Goal: Task Accomplishment & Management: Use online tool/utility

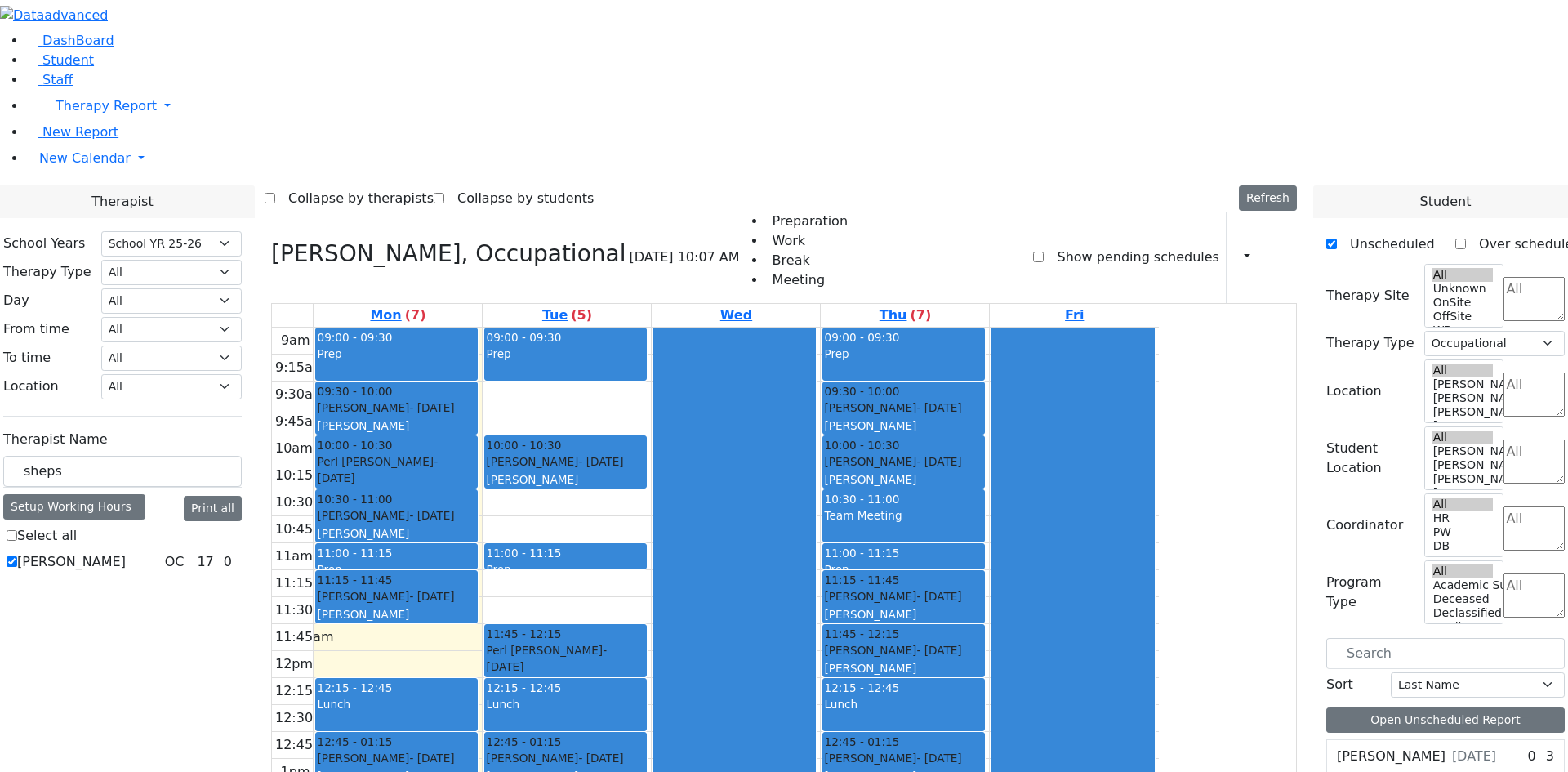
select select "212"
select select "1"
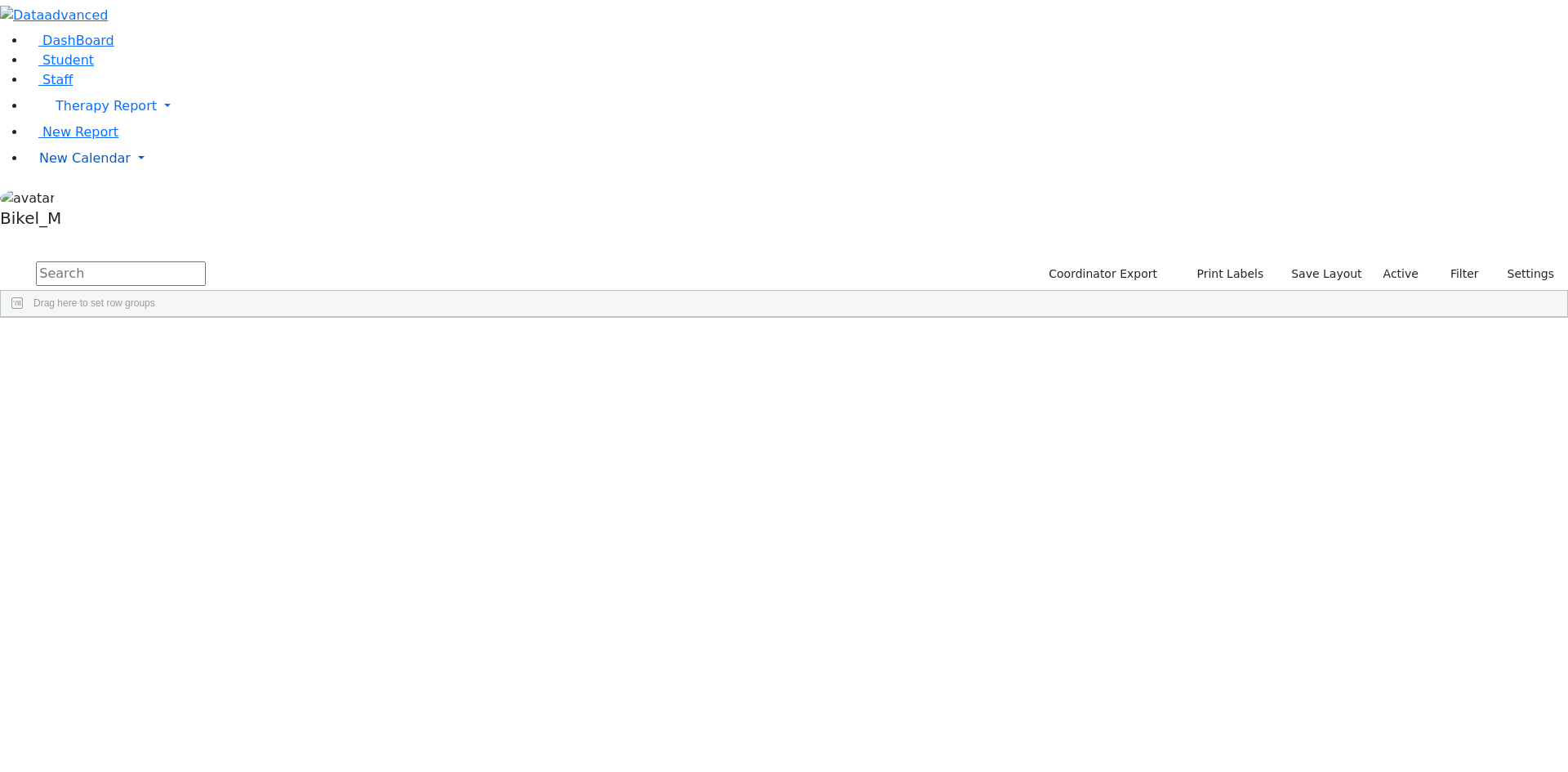
click at [106, 165] on span "New Calendar" at bounding box center [84, 159] width 91 height 16
click at [93, 199] on span "Calendar" at bounding box center [65, 191] width 59 height 16
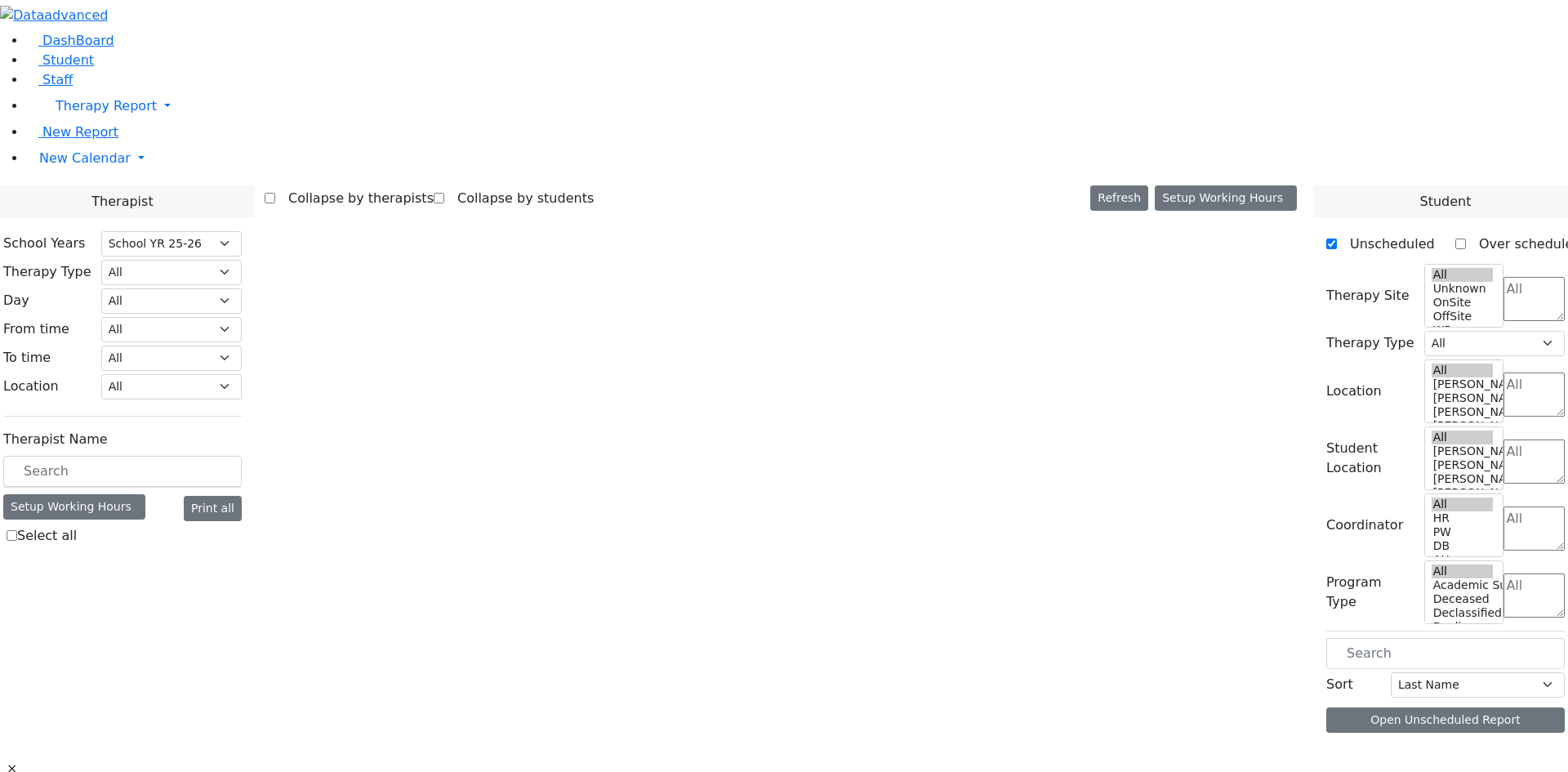
select select "212"
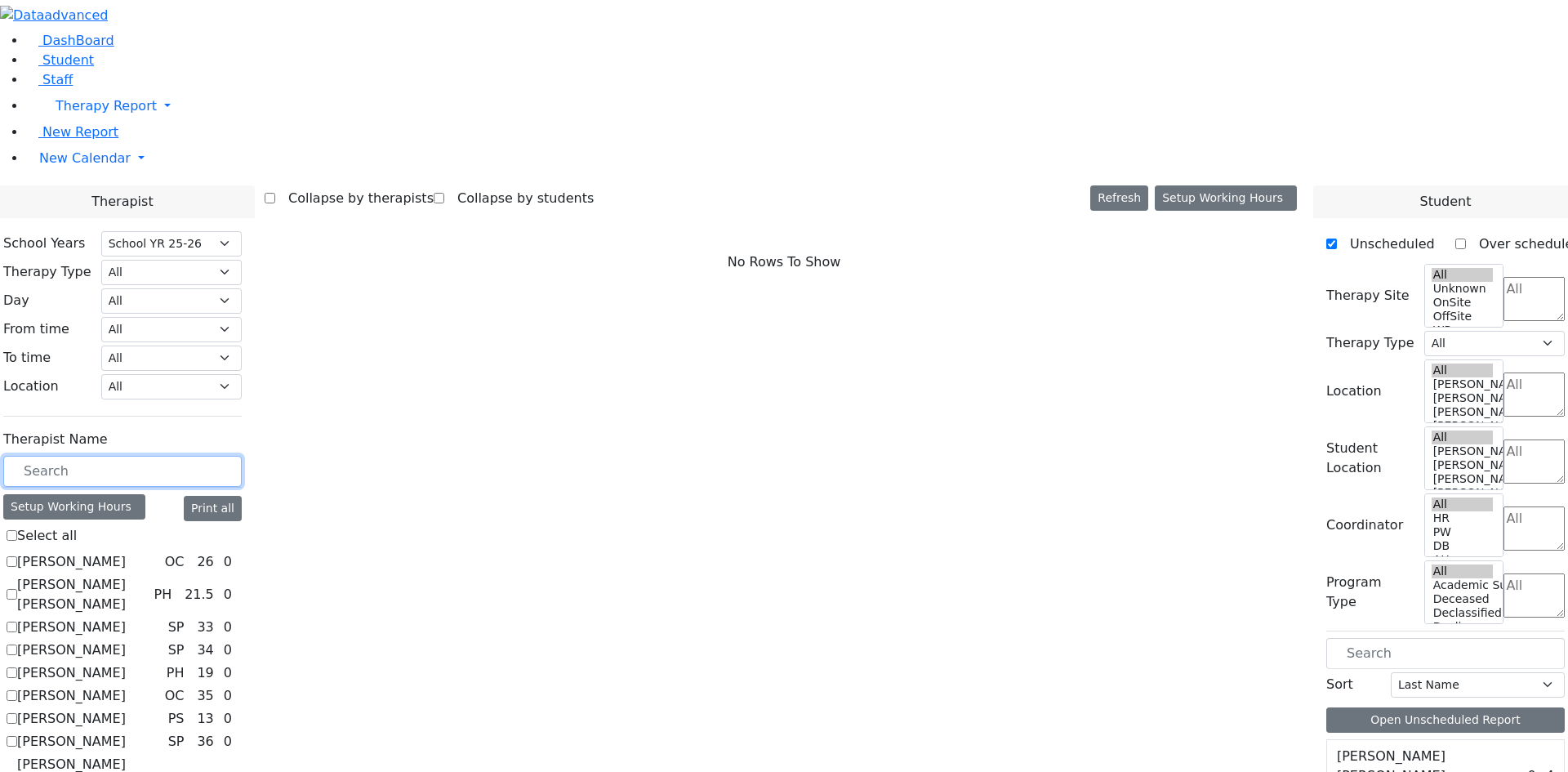
click at [220, 456] on input "text" at bounding box center [122, 472] width 239 height 31
drag, startPoint x: 70, startPoint y: 225, endPoint x: 71, endPoint y: 234, distance: 9.1
click at [70, 140] on span "New Report" at bounding box center [80, 132] width 76 height 16
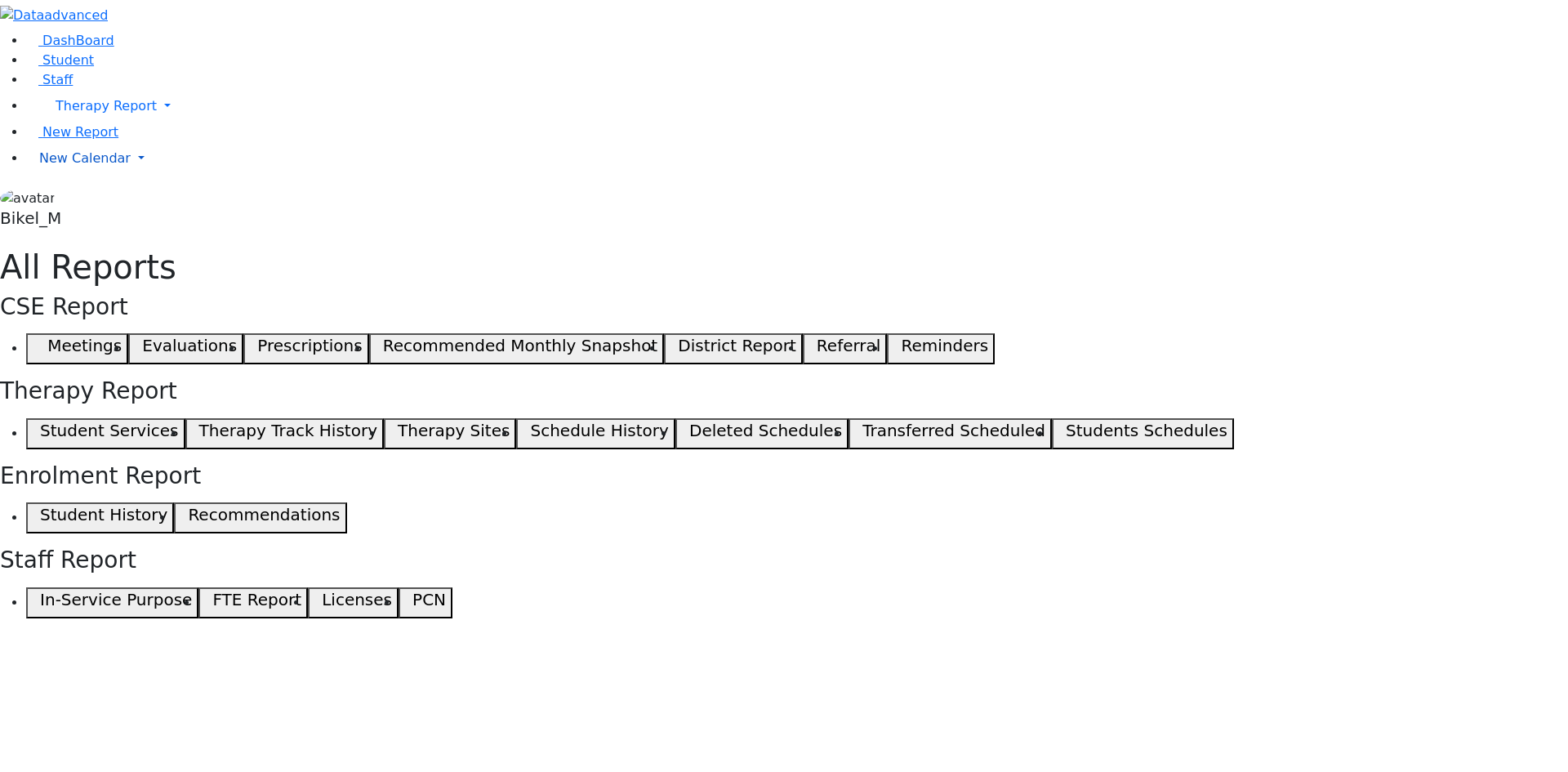
click at [77, 165] on span "New Calendar" at bounding box center [84, 159] width 91 height 16
click at [92, 218] on span "Teacher Report" at bounding box center [88, 210] width 98 height 16
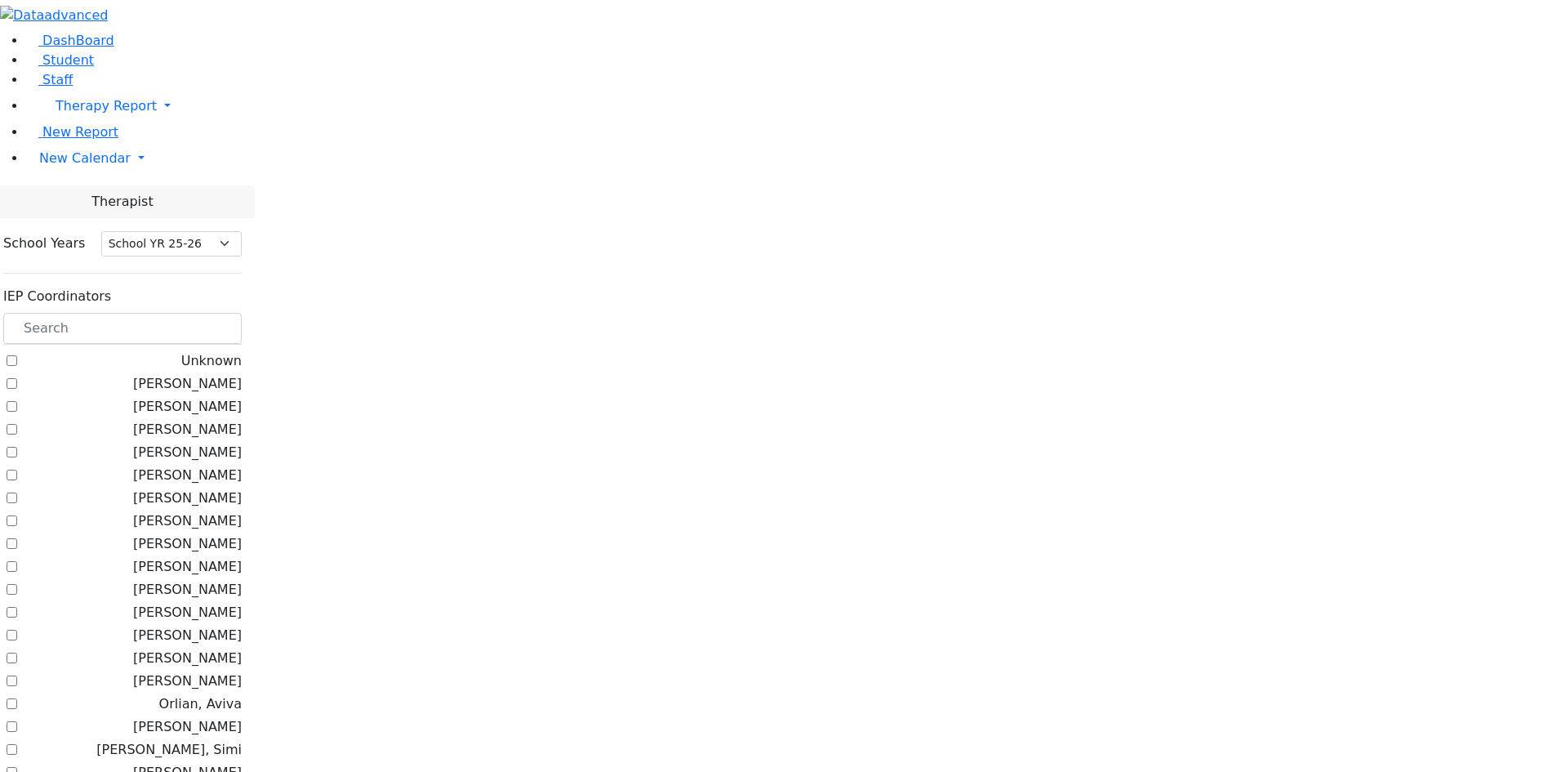
select select "212"
click at [242, 313] on input "text" at bounding box center [122, 329] width 239 height 31
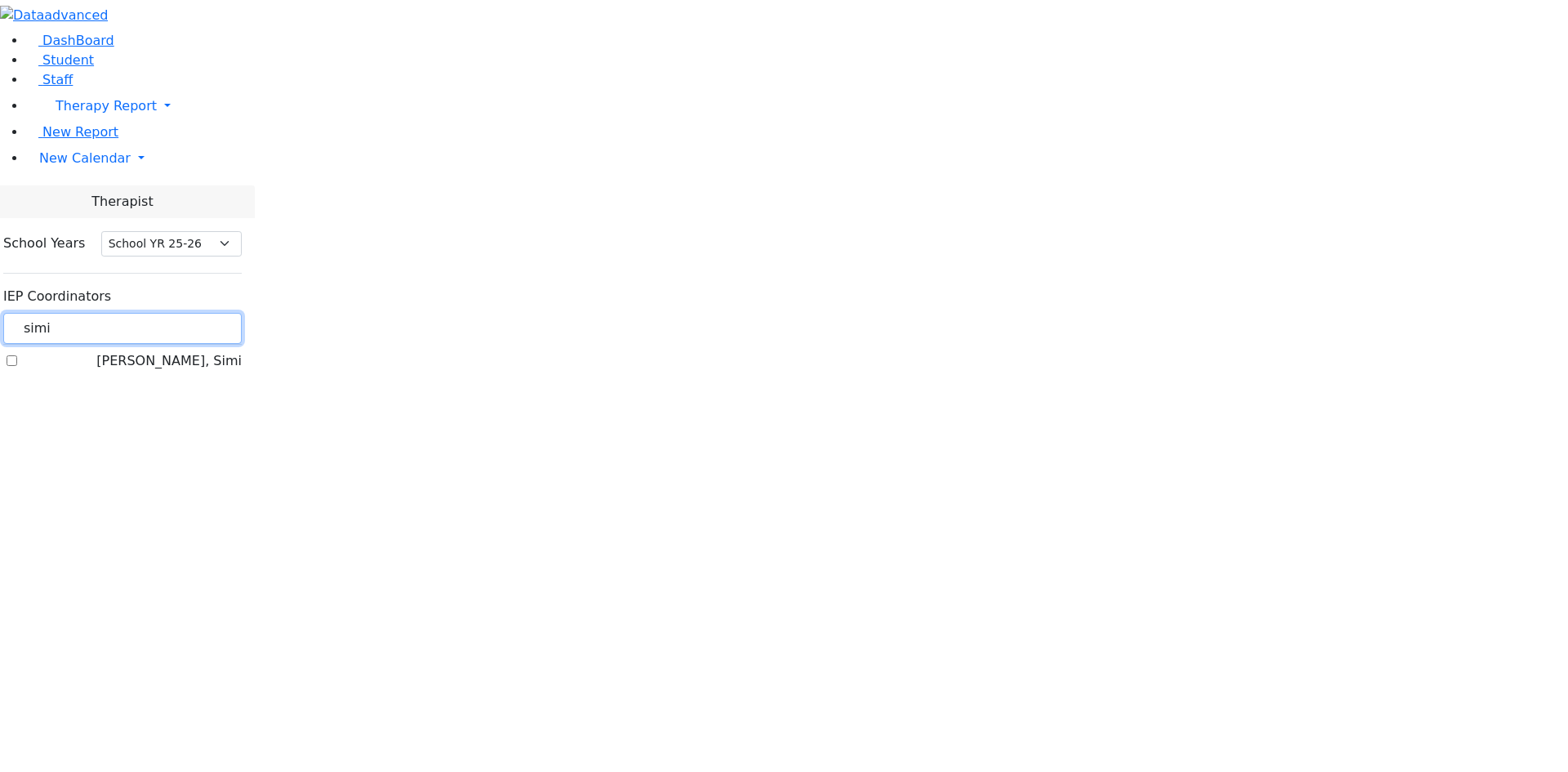
type input "simi"
click at [214, 351] on label "[PERSON_NAME], Simi" at bounding box center [168, 361] width 146 height 20
click at [18, 355] on input "[PERSON_NAME], Simi" at bounding box center [12, 360] width 11 height 11
checkbox input "true"
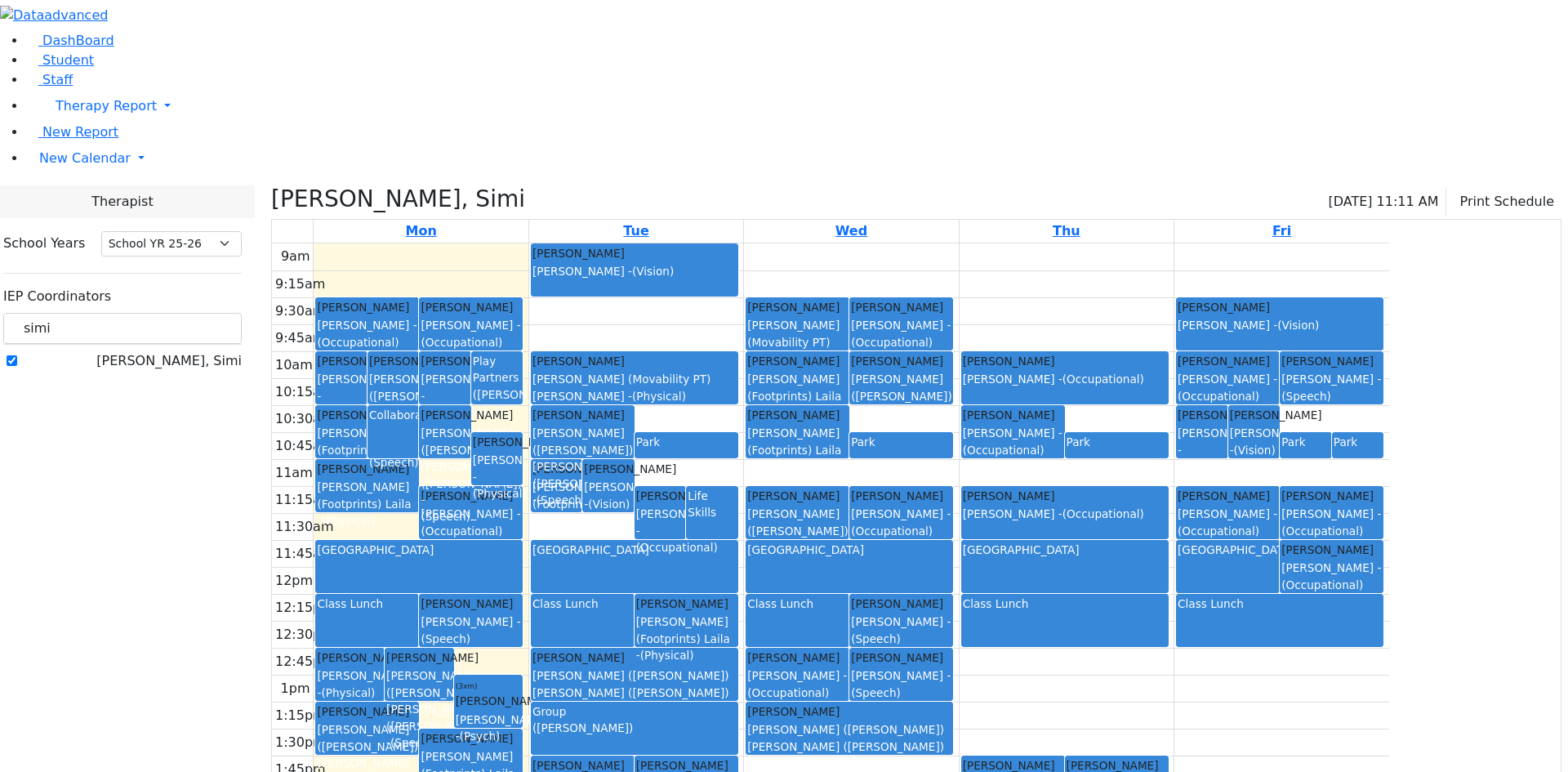
click at [418, 407] on div "Collaboration" at bounding box center [392, 432] width 48 height 51
click at [469, 425] on div "Zentman (Eichorn) Elizabeth (Nechama) - (Speech)" at bounding box center [444, 475] width 48 height 100
click at [418, 407] on div "Collaboration" at bounding box center [392, 415] width 48 height 17
click at [682, 253] on div "9am 9:15am 9:30am 9:45am 10am 10:15am 10:30am 10:45am 11am 11:15am 11:30am 11:4…" at bounding box center [830, 567] width 1117 height 647
drag, startPoint x: 308, startPoint y: 146, endPoint x: 185, endPoint y: 154, distance: 123.3
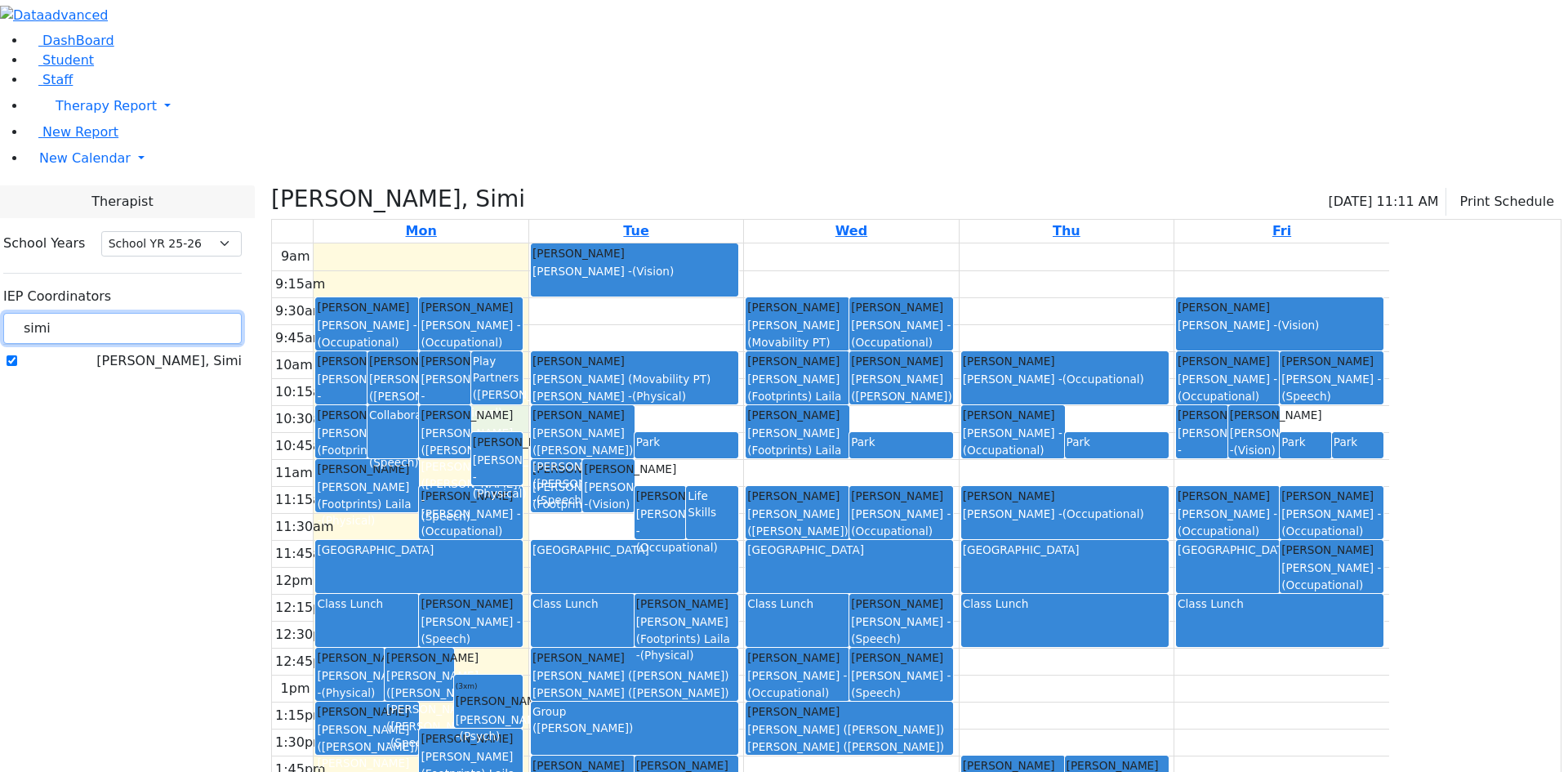
click at [185, 218] on div "School Years Select School YR Summer YR 25 School YR 25-26 Summer YR 25 School …" at bounding box center [122, 302] width 264 height 169
type input "brach"
click at [218, 351] on label "Peymer Bracha" at bounding box center [187, 361] width 109 height 20
click at [18, 355] on input "Peymer Bracha" at bounding box center [12, 360] width 11 height 11
checkbox input "true"
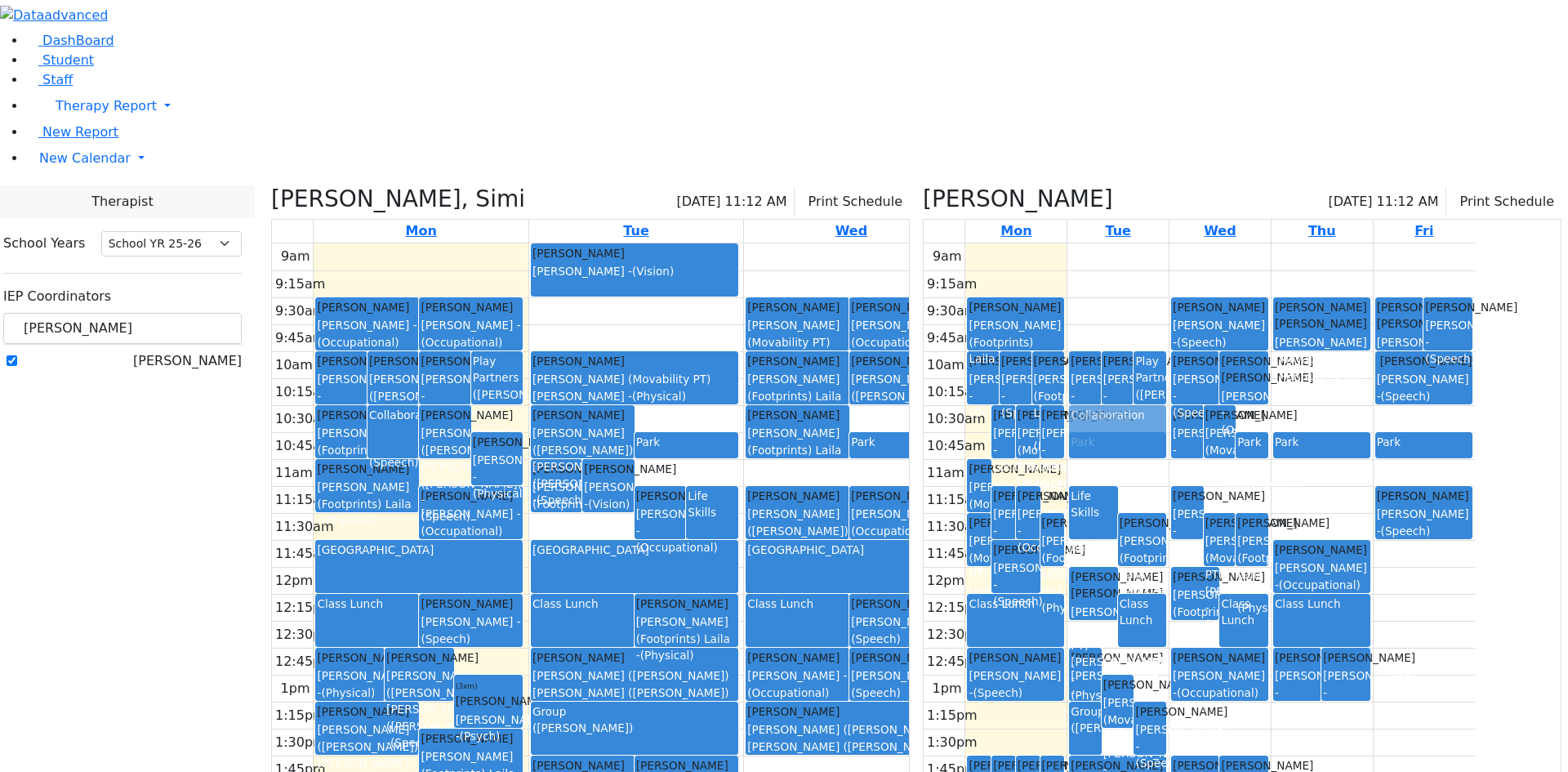
drag, startPoint x: 1053, startPoint y: 272, endPoint x: 1172, endPoint y: 266, distance: 119.2
click at [1172, 266] on tr "Collaboration Friesel Nechama Matsri Miriam - (Occupational) Hoffman Rechy Gore…" at bounding box center [1198, 567] width 551 height 647
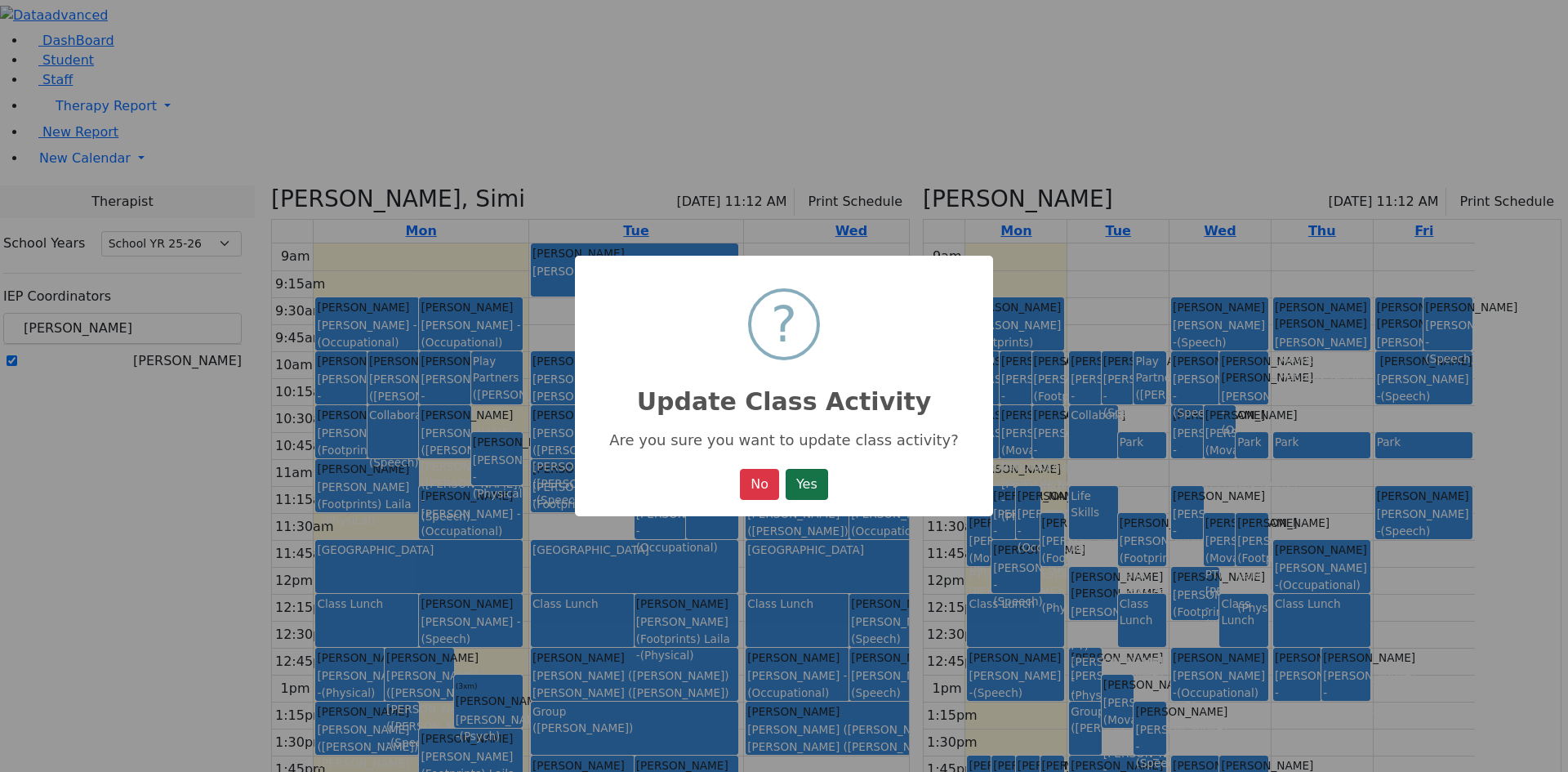
click at [792, 487] on button "Yes" at bounding box center [806, 484] width 42 height 31
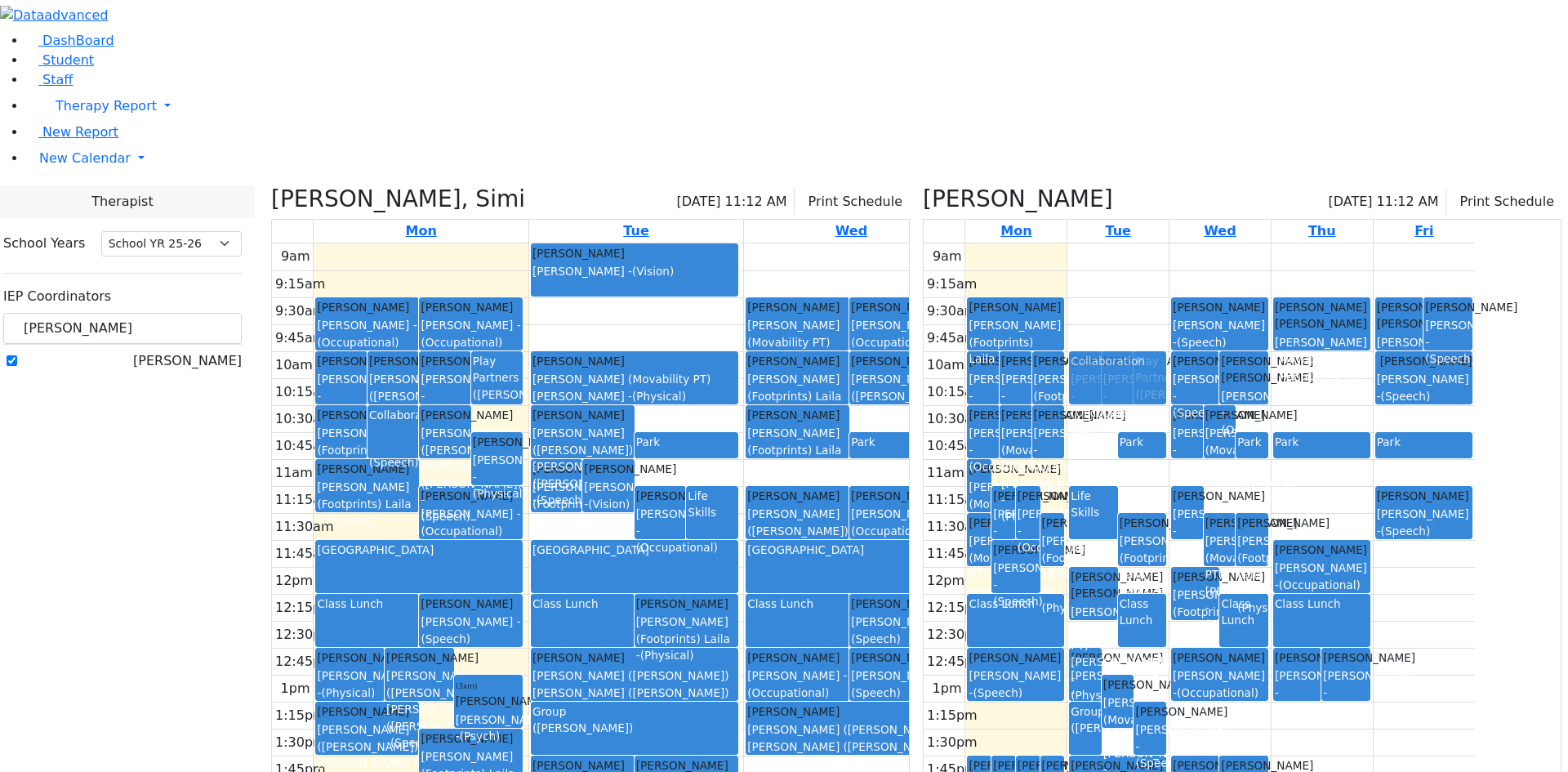
drag, startPoint x: 1158, startPoint y: 274, endPoint x: 1159, endPoint y: 230, distance: 44.0
click at [1159, 244] on div "Hoffman Rechy Sheps Rachel - (Occupational) Katz Rivka Epstein Chava - (Speech)…" at bounding box center [1117, 567] width 101 height 647
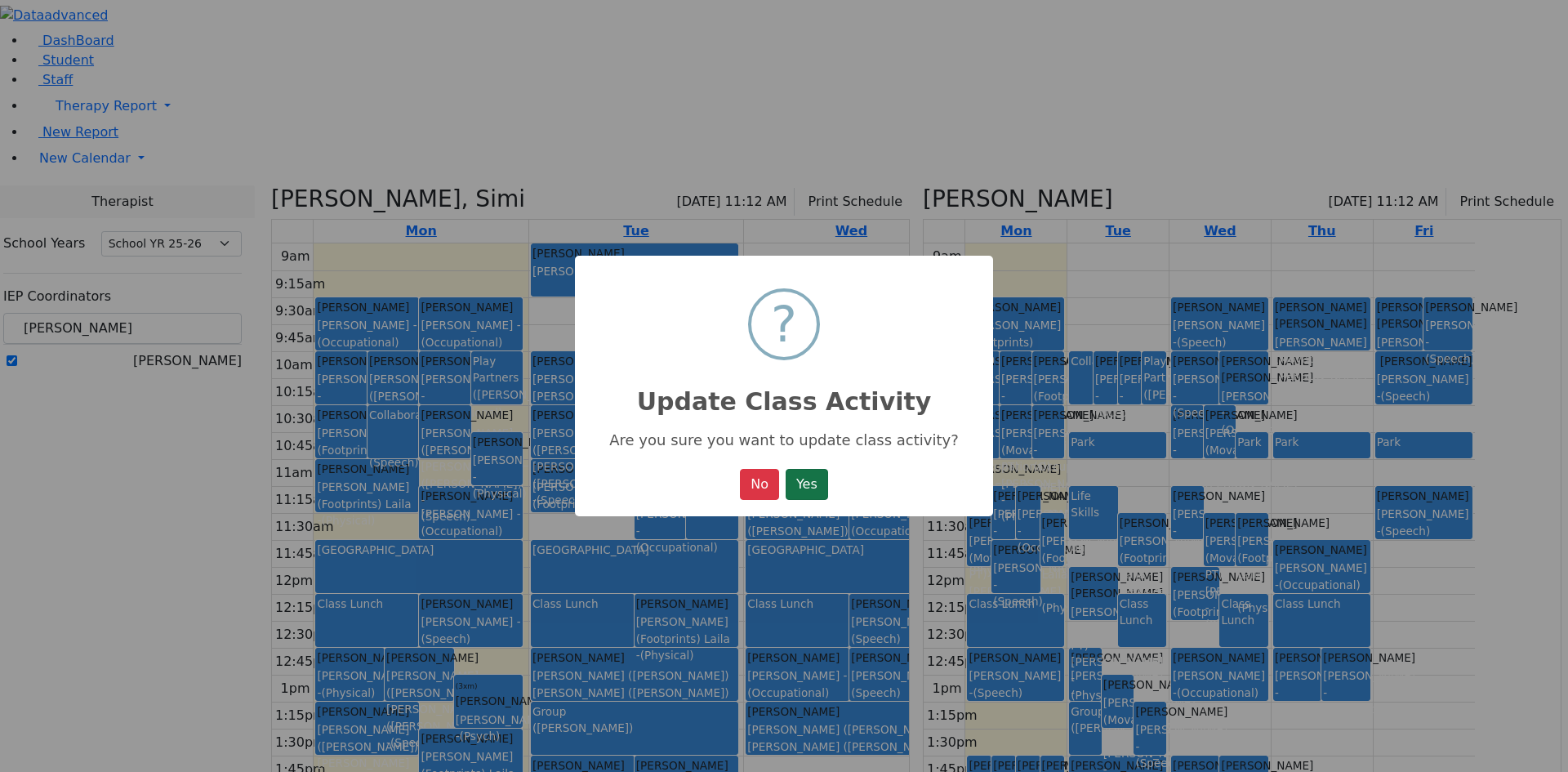
click at [791, 482] on button "Yes" at bounding box center [806, 484] width 42 height 31
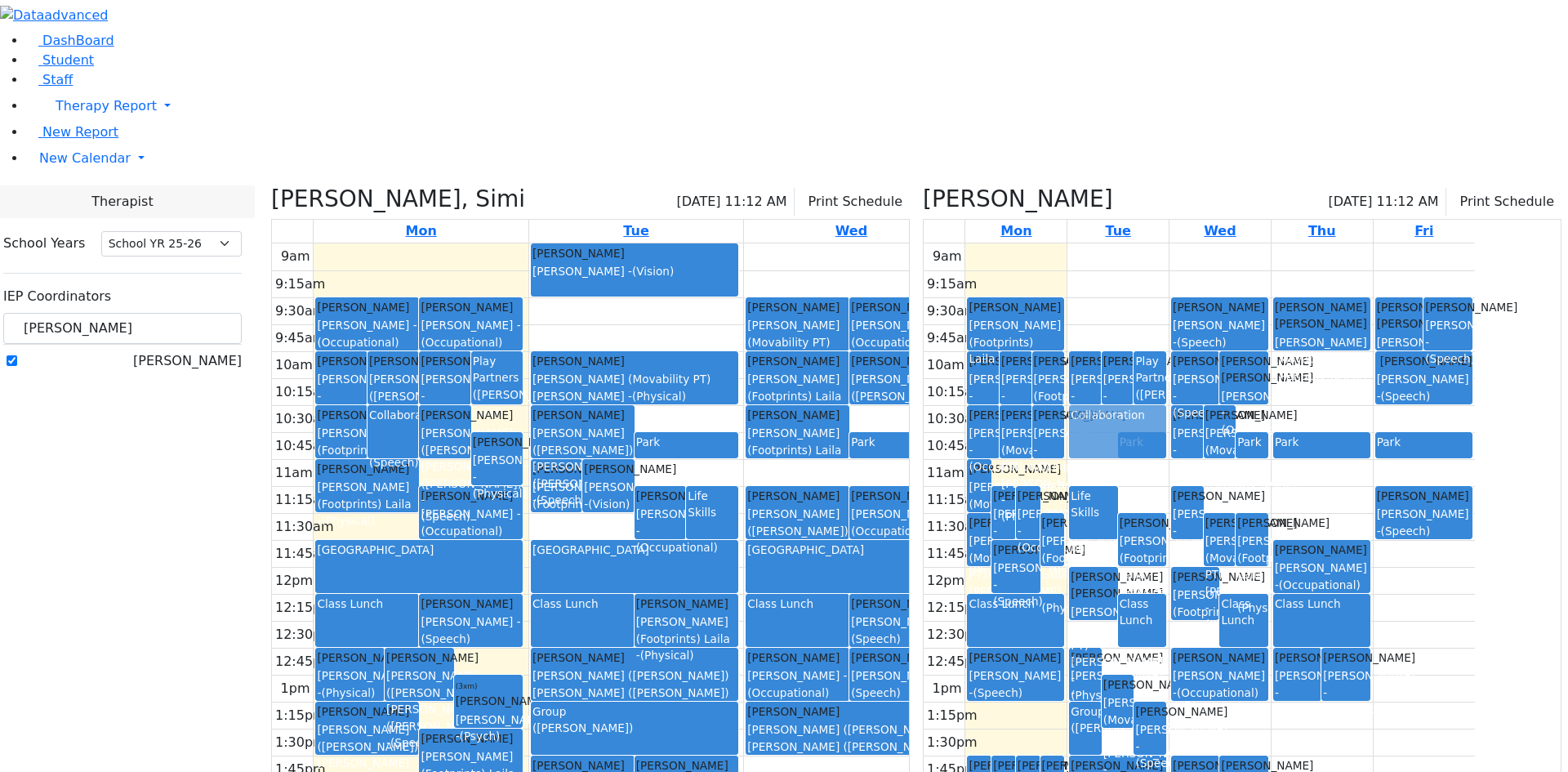
drag, startPoint x: 1154, startPoint y: 286, endPoint x: 1174, endPoint y: 292, distance: 20.9
click at [1168, 292] on div "Hoffman Rechy Sheps Rachel - (Occupational) Katz Rivka Epstein Chava - (Speech)…" at bounding box center [1117, 567] width 101 height 647
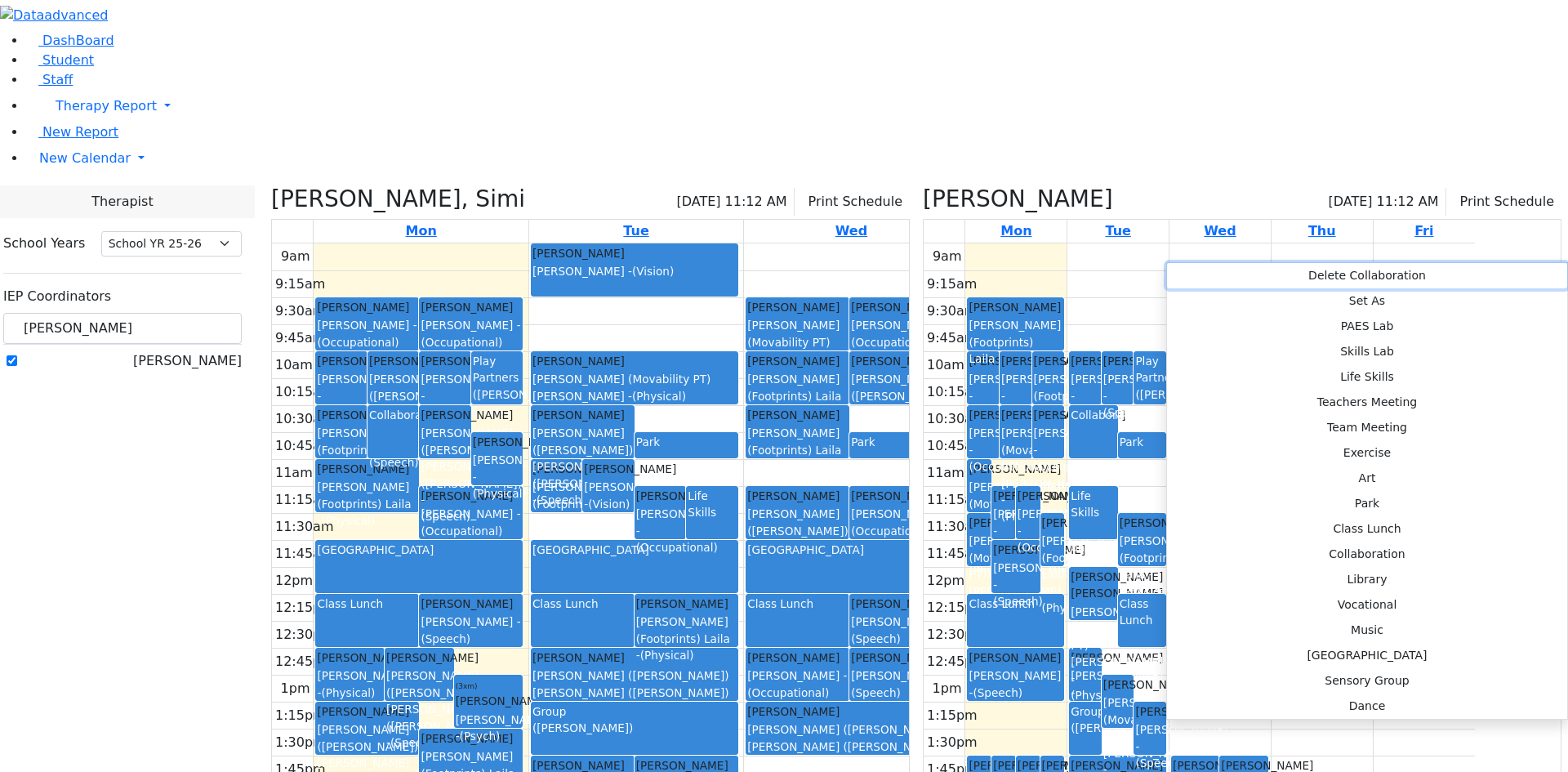
click at [1179, 272] on button "Delete Collaboration" at bounding box center [1366, 276] width 400 height 25
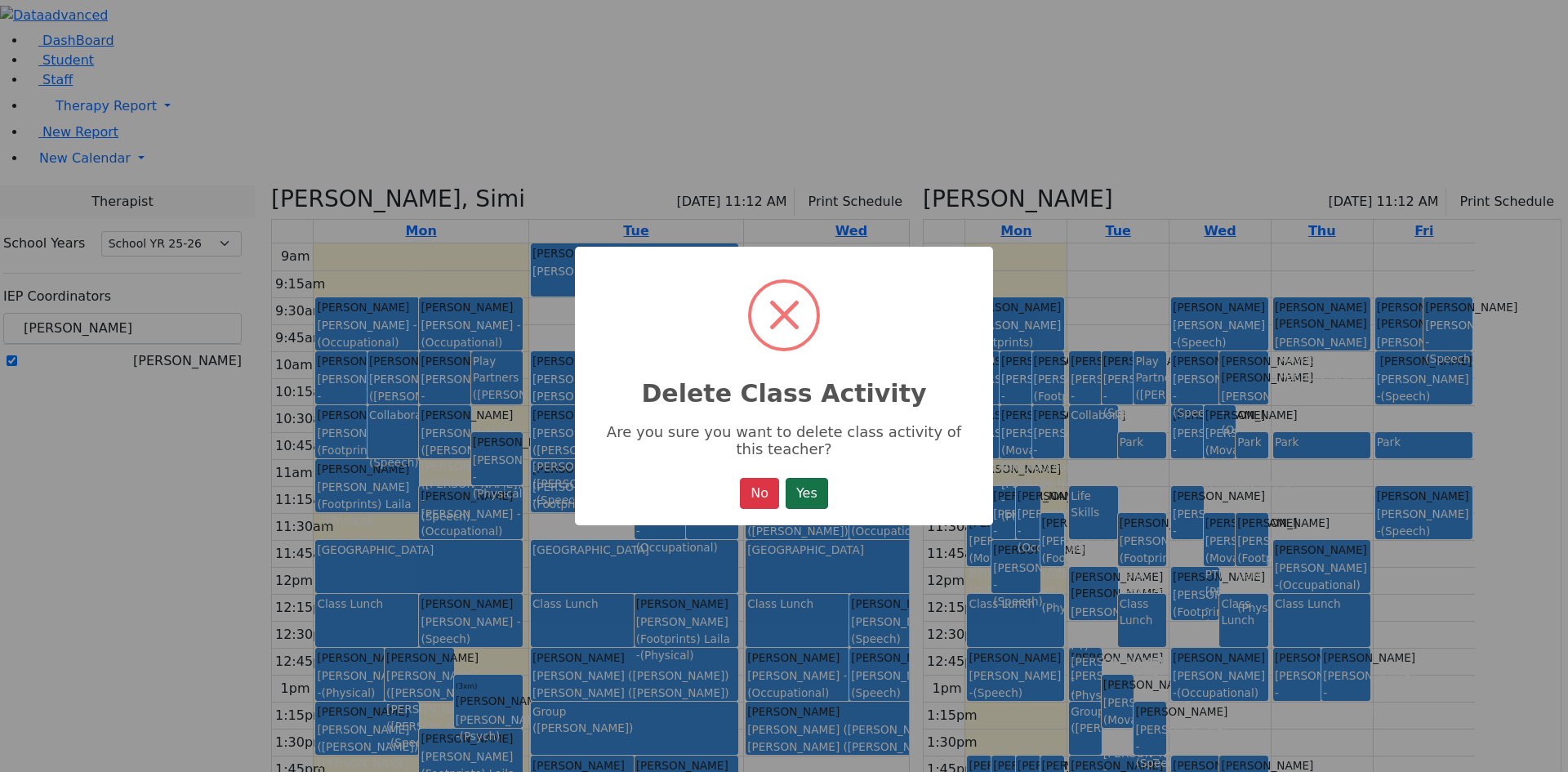
click at [822, 509] on button "Yes" at bounding box center [806, 493] width 42 height 31
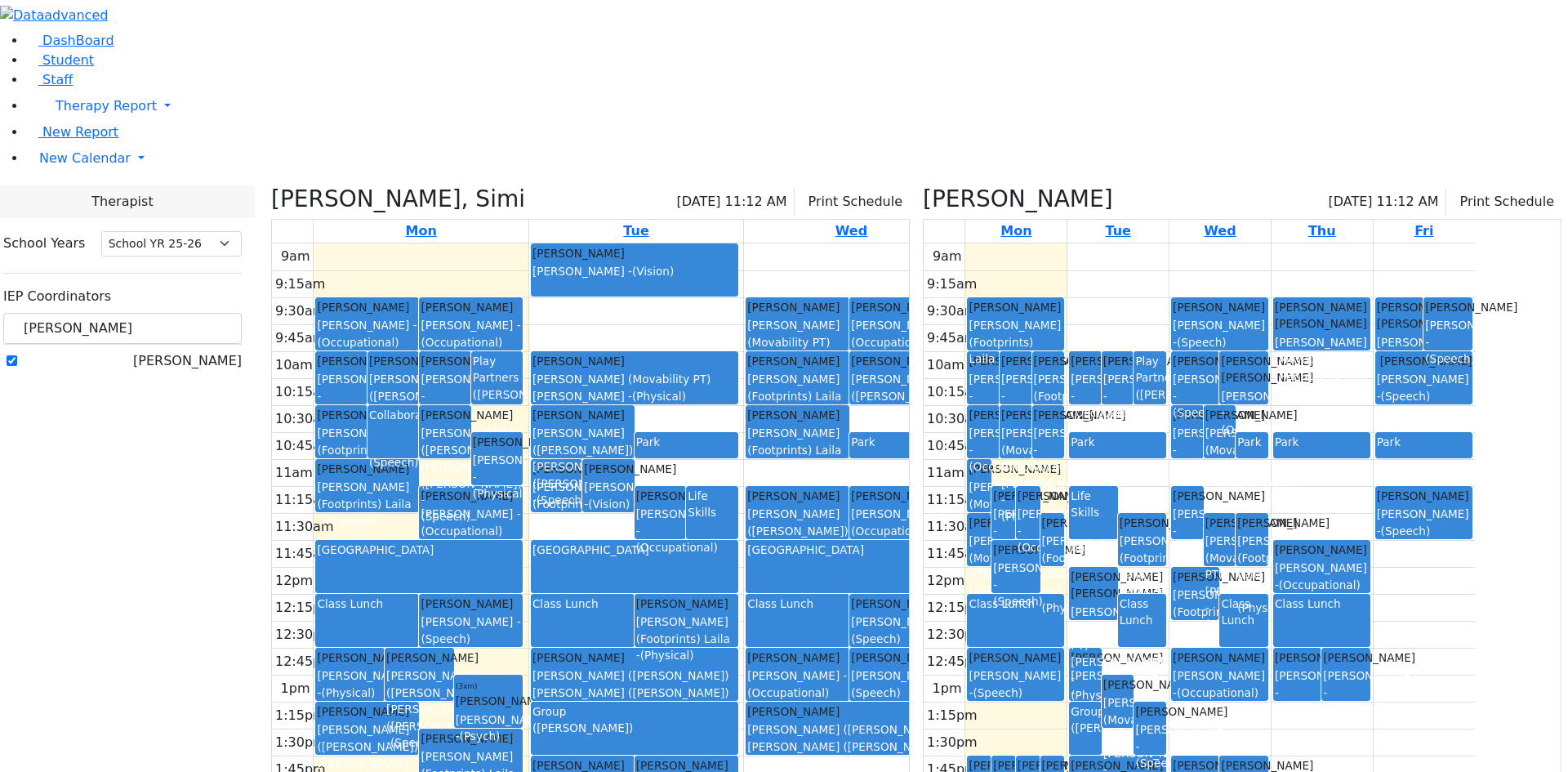
click at [1063, 407] on div "Silber Esther Sheps Rachel - (Occupational)" at bounding box center [1049, 441] width 29 height 68
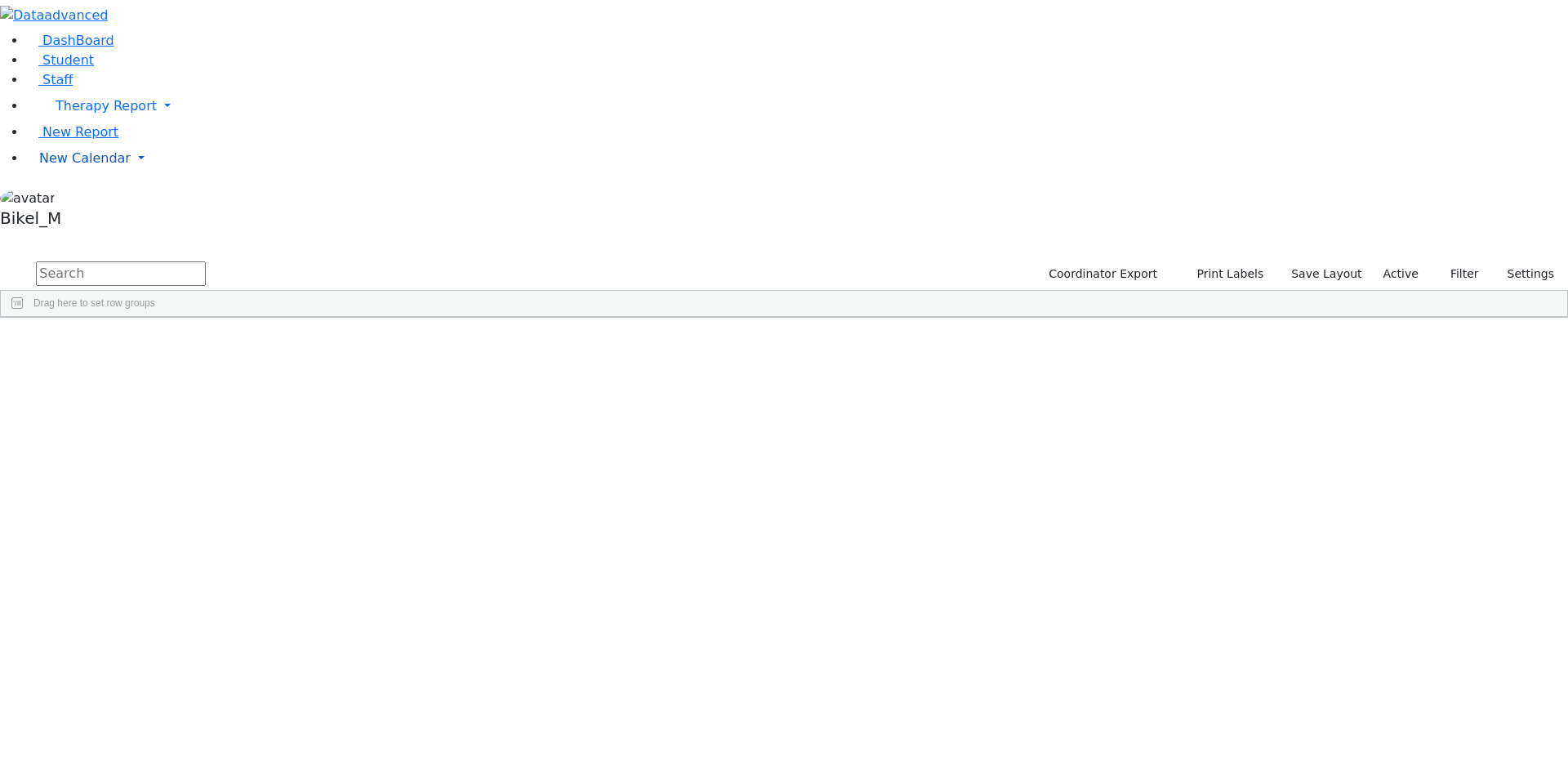
click at [90, 175] on link "New Calendar" at bounding box center [797, 158] width 1542 height 32
click at [94, 199] on span "Calendar" at bounding box center [65, 191] width 59 height 16
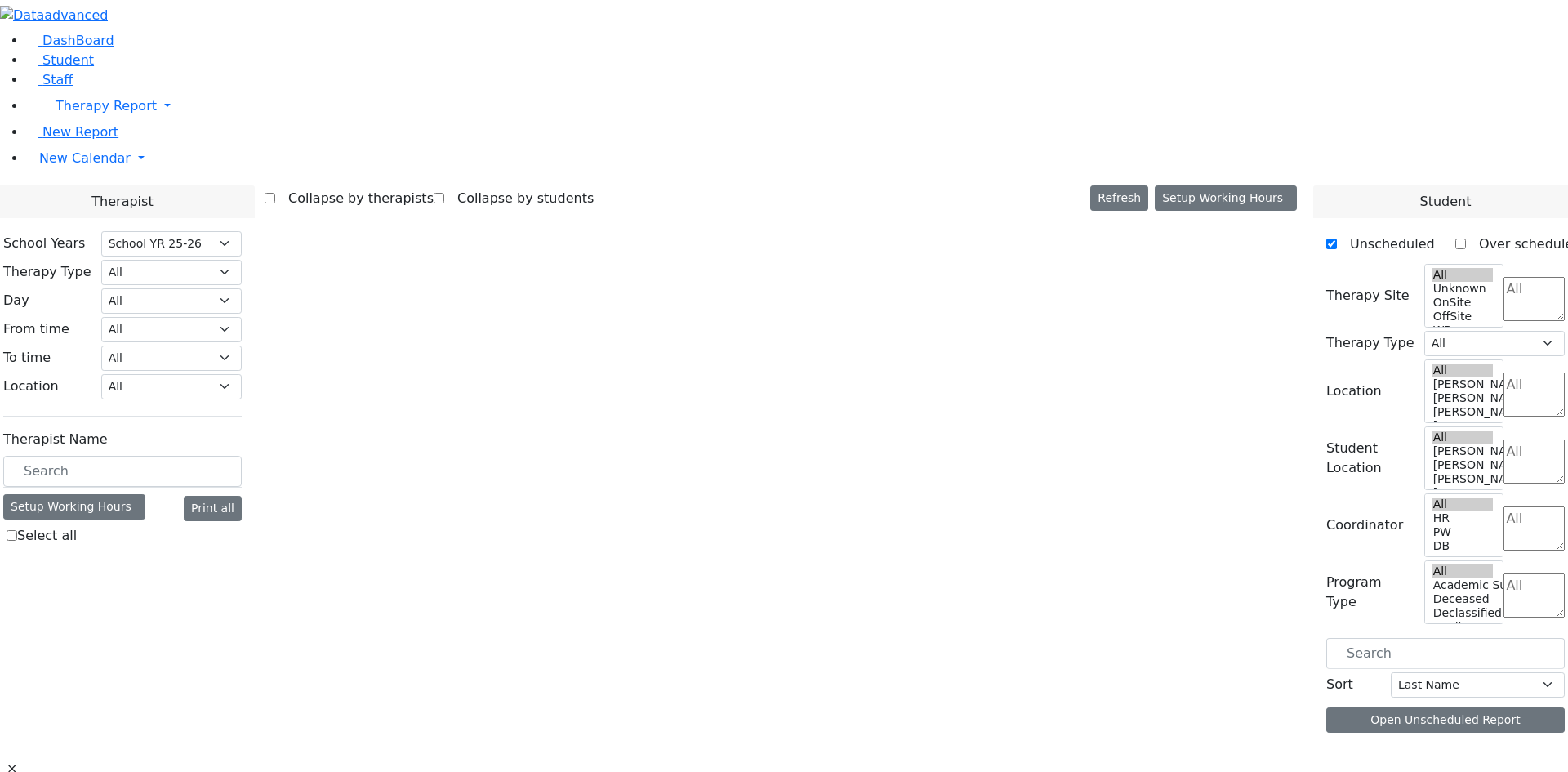
select select "212"
click at [241, 287] on body "Printing Please wait. Remaining time 10 seconds. Print Schedule Options Show Bi…" at bounding box center [784, 405] width 1568 height 811
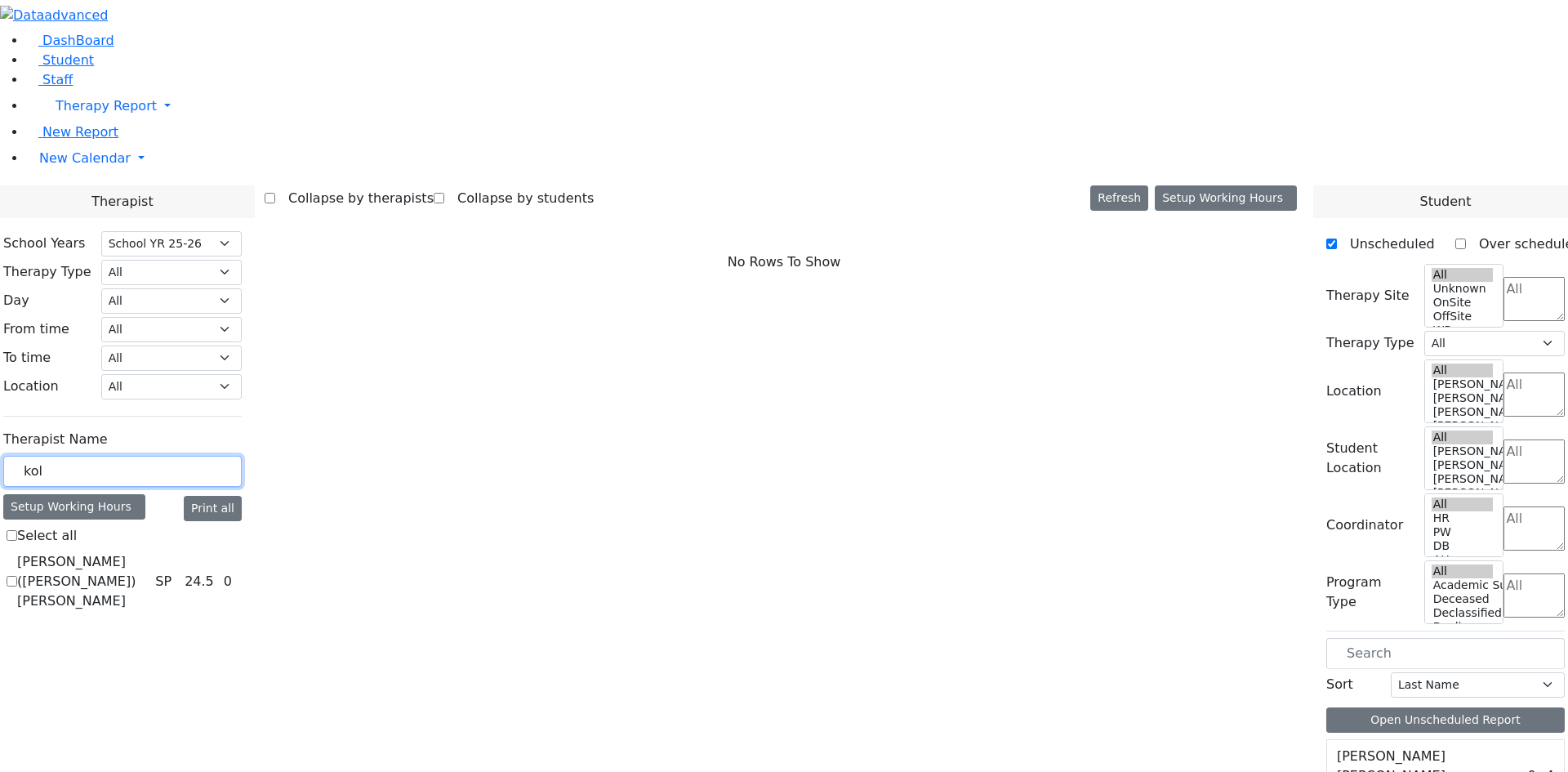
type input "kol"
click at [149, 552] on label "Kerner (Koller) Elisheva" at bounding box center [83, 581] width 131 height 59
click at [18, 575] on input "Kerner (Koller) Elisheva" at bounding box center [12, 580] width 11 height 11
checkbox input "true"
select select "3"
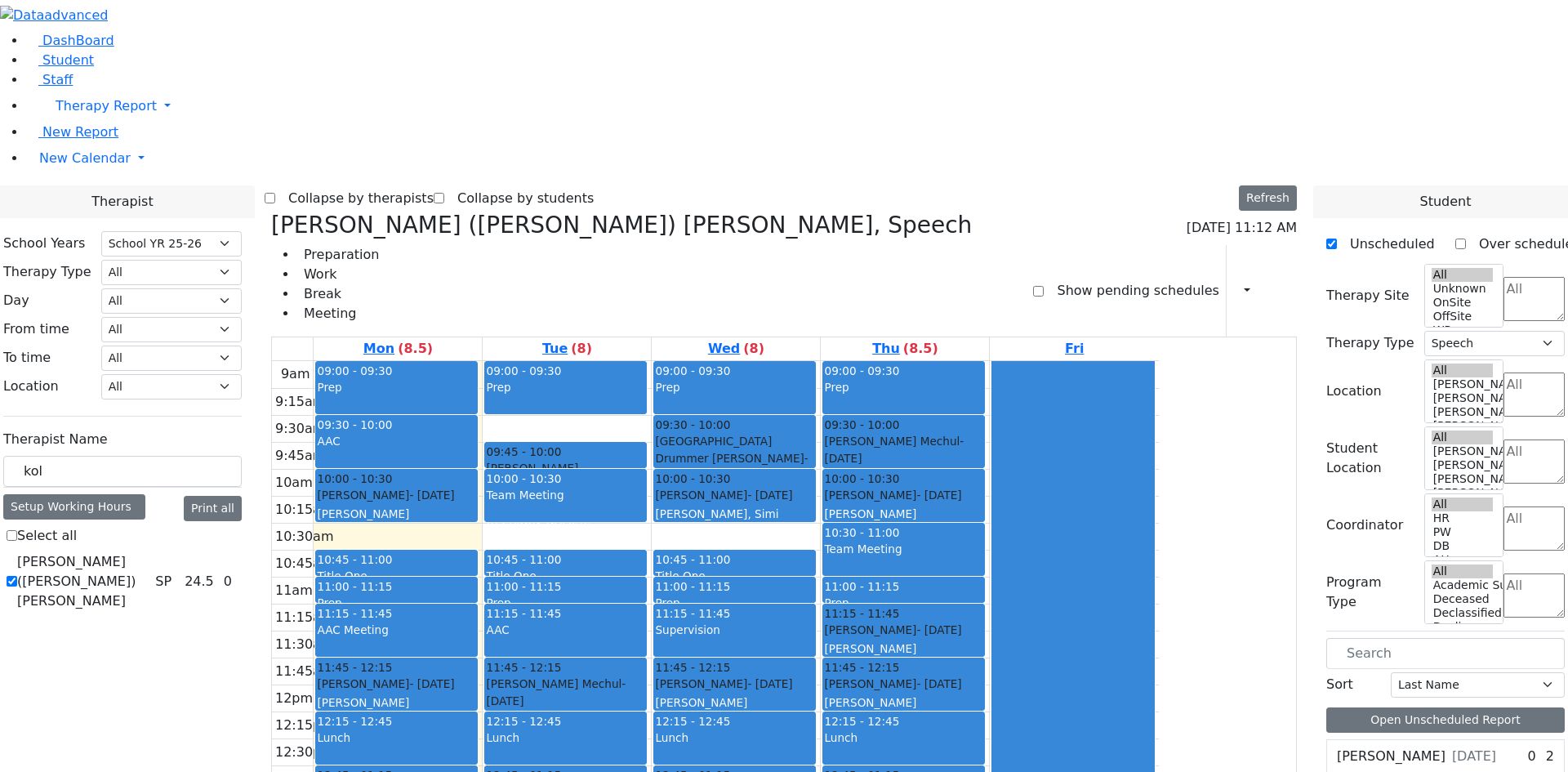
click at [814, 568] on div "Title One (Title one )" at bounding box center [734, 584] width 159 height 33
click at [947, 361] on div "9am 9:15am 9:30am 9:45am 10am 10:15am 10:30am 10:45am 11am 11:15am 11:30am 11:4…" at bounding box center [715, 684] width 886 height 647
click at [1153, 361] on div at bounding box center [1072, 683] width 160 height 645
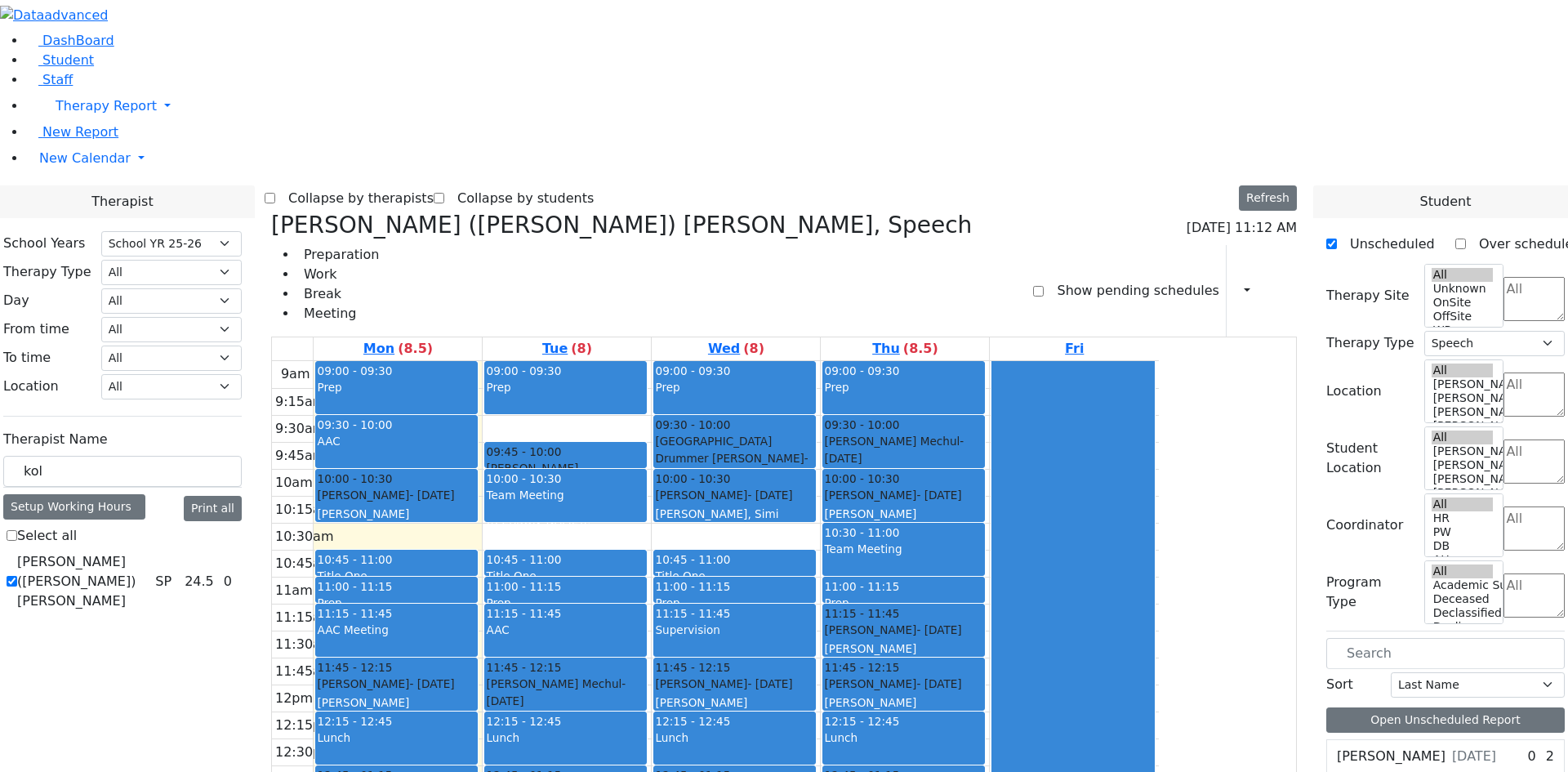
click at [580, 361] on div "9am 9:15am 9:30am 9:45am 10am 10:15am 10:30am 10:45am 11am 11:15am 11:30am 11:4…" at bounding box center [715, 684] width 886 height 647
click at [749, 361] on div "9am 9:15am 9:30am 9:45am 10am 10:15am 10:30am 10:45am 11am 11:15am 11:30am 11:4…" at bounding box center [715, 684] width 886 height 647
click at [595, 338] on link "Tue (8)" at bounding box center [567, 348] width 57 height 23
click at [645, 379] on div "Prep" at bounding box center [565, 395] width 159 height 34
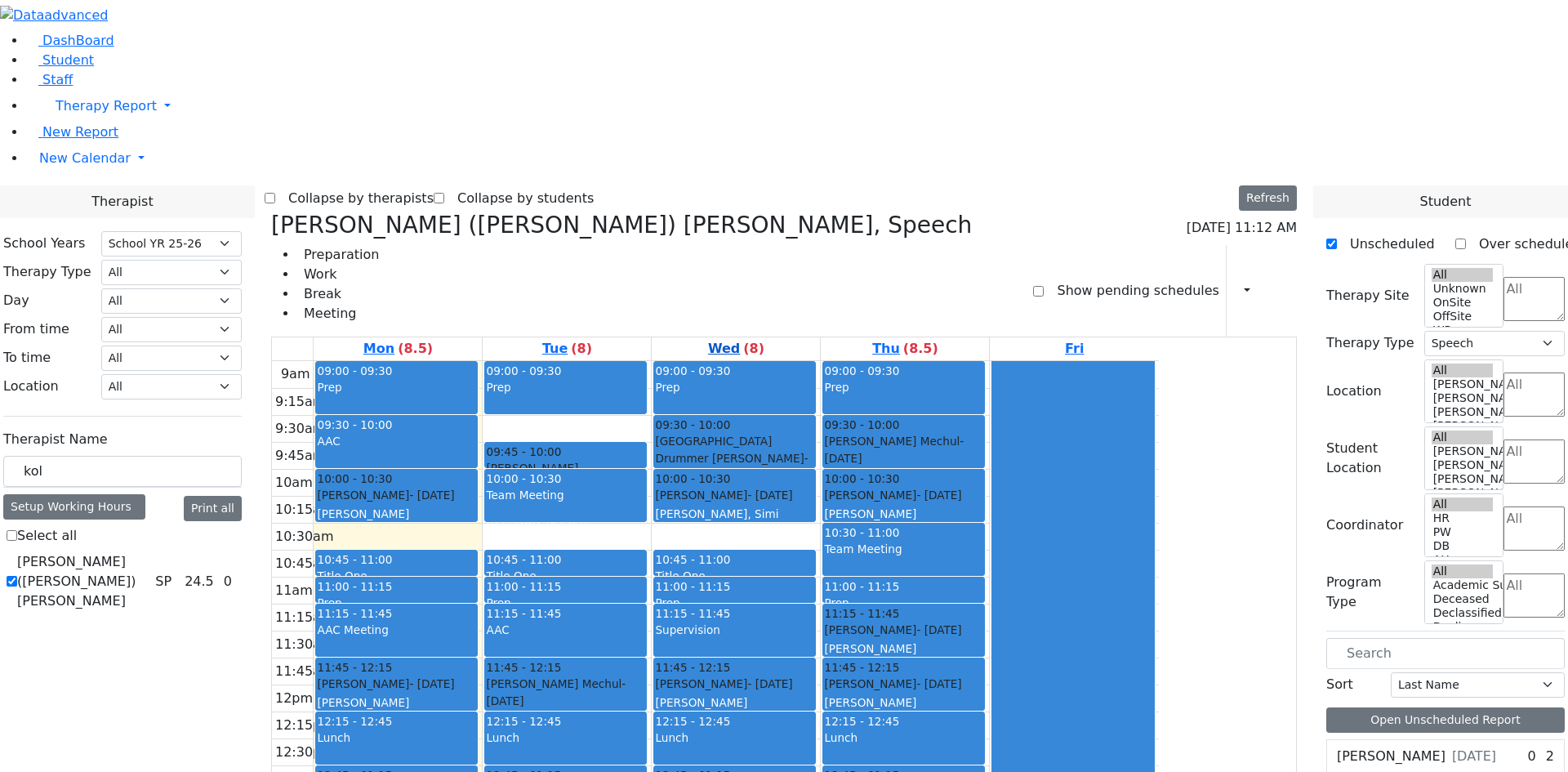
click at [768, 338] on link "Wed (8)" at bounding box center [736, 348] width 63 height 23
click at [1201, 337] on table "Mon (8.5) Tue (8) Wed (8) Thu (8.5) Fri 9am 9:15am 9:30am 9:45am 10am 10:15am 1…" at bounding box center [784, 672] width 1025 height 672
click at [1158, 361] on div "9am 9:15am 9:30am 9:45am 10am 10:15am 10:30am 10:45am 11am 11:15am 11:30am 11:4…" at bounding box center [715, 684] width 886 height 647
click at [1087, 338] on link "Fri" at bounding box center [1074, 348] width 25 height 23
drag, startPoint x: 1199, startPoint y: 82, endPoint x: 1124, endPoint y: 82, distance: 75.0
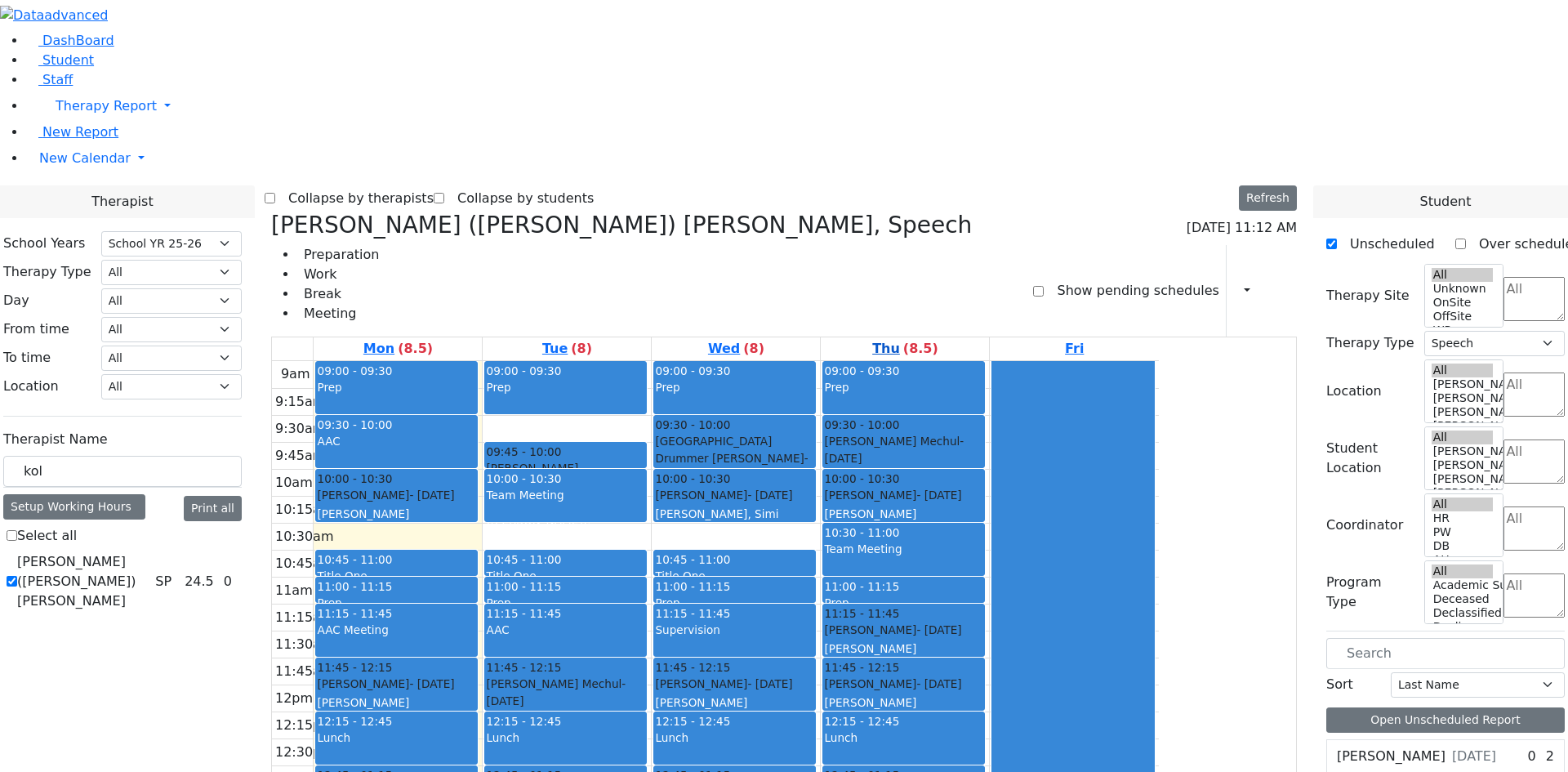
click at [1087, 338] on link "Fri" at bounding box center [1074, 348] width 25 height 23
click at [941, 338] on link "Thu (8.5)" at bounding box center [905, 348] width 72 height 23
click at [1014, 245] on div "Preparation Work Break Meeting Show pending schedules Print Schedule Print All …" at bounding box center [784, 290] width 1025 height 91
click at [983, 675] on div "Meisels Jacob - 06/11/2017 Golombeck Esther" at bounding box center [903, 693] width 159 height 35
click at [983, 621] on div "Stauber Tzvi - 03/08/2016 Jablin Meira" at bounding box center [903, 639] width 159 height 35
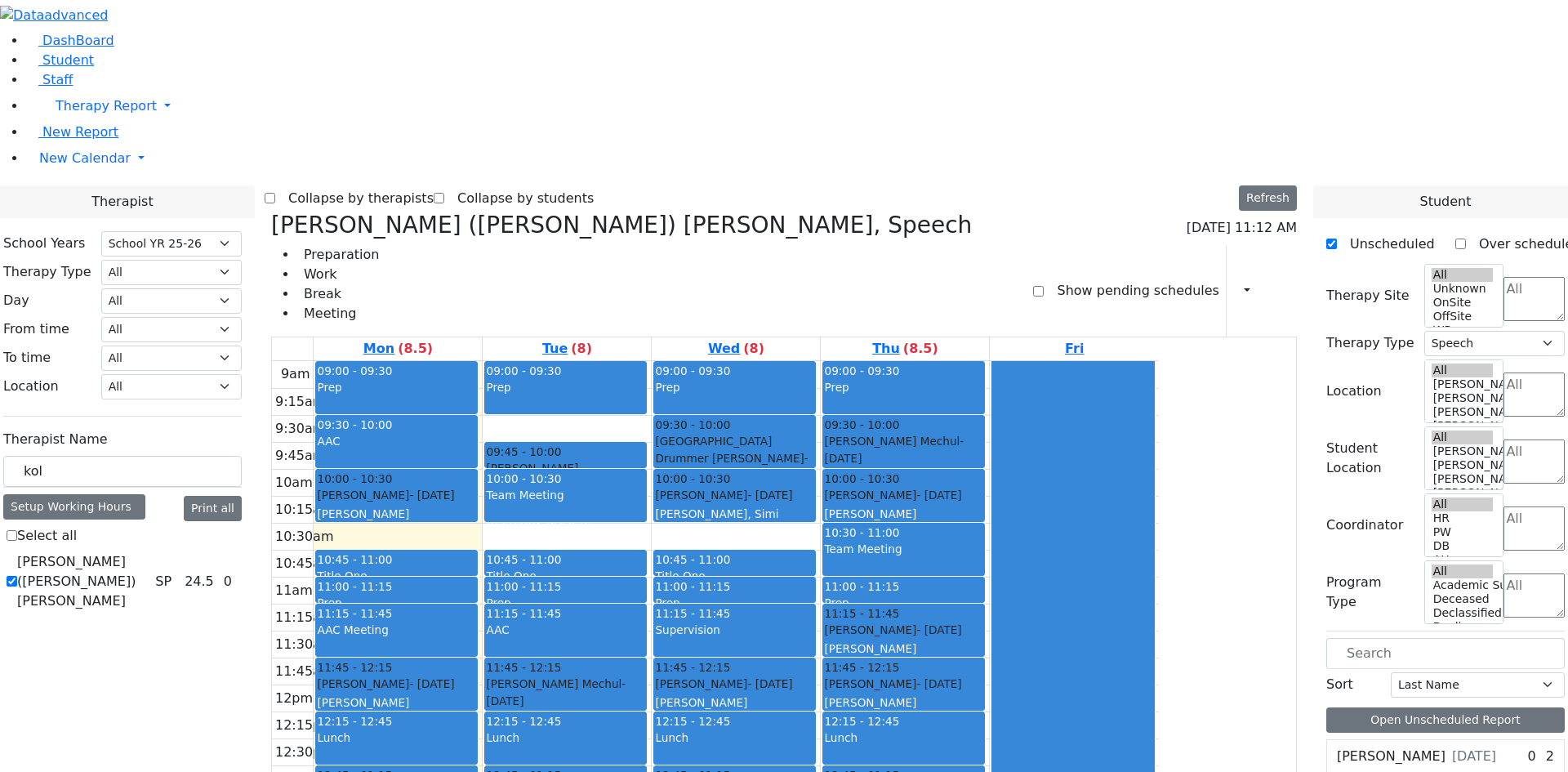
click at [1153, 363] on div at bounding box center [1072, 683] width 160 height 645
drag, startPoint x: 1207, startPoint y: 363, endPoint x: 1208, endPoint y: 383, distance: 20.0
click at [1153, 383] on div at bounding box center [1072, 683] width 160 height 645
click at [1153, 395] on div at bounding box center [1072, 683] width 160 height 645
click at [983, 595] on div "Prep" at bounding box center [903, 603] width 159 height 17
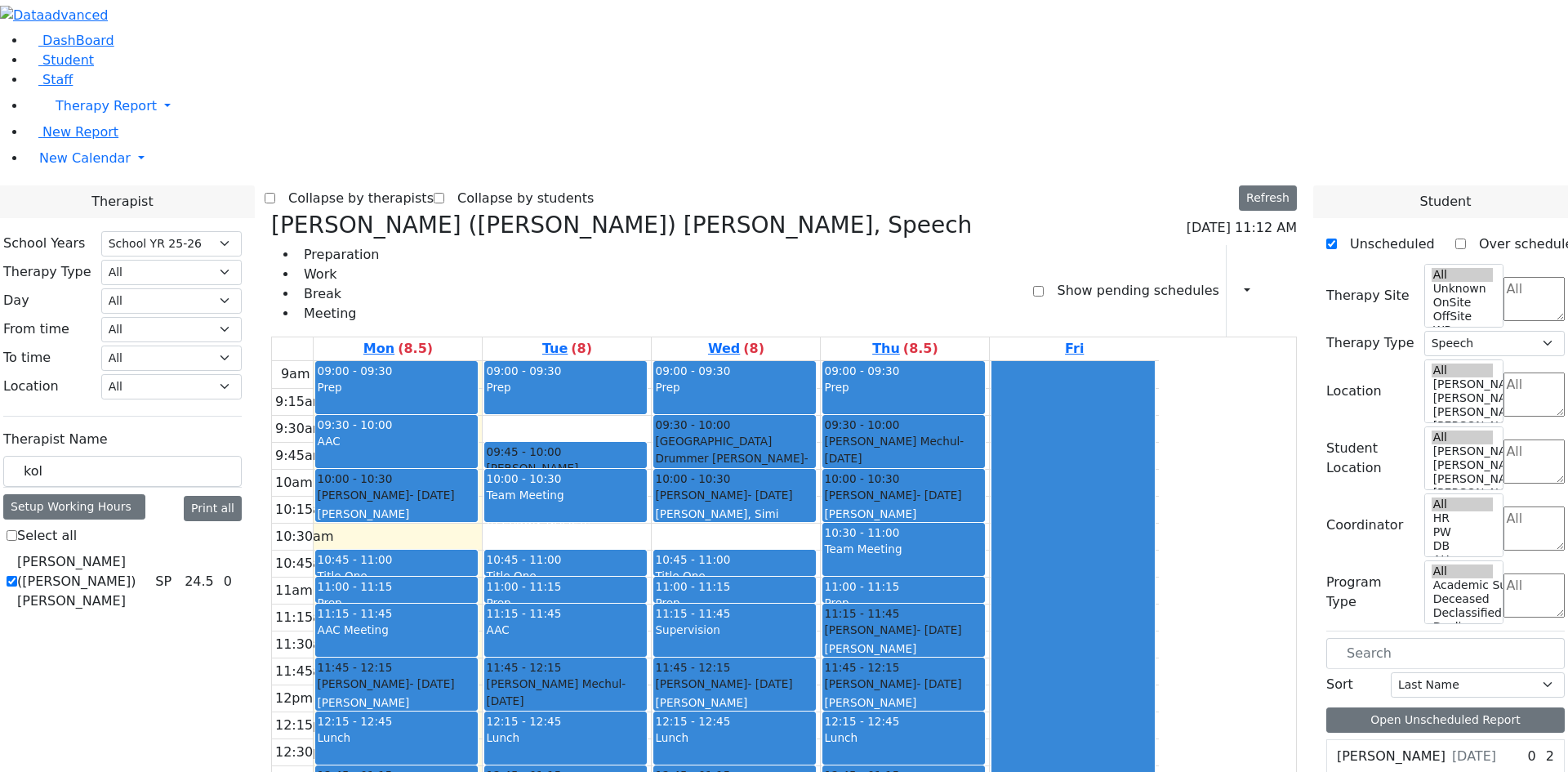
click at [1153, 361] on div at bounding box center [1072, 683] width 160 height 645
click at [1118, 211] on div "Kerner (Koller) Elisheva, Speech 09/08/2025 11:12 AM Preparation Work Break Mee…" at bounding box center [784, 274] width 1025 height 126
click at [941, 338] on link "Thu (8.5)" at bounding box center [905, 348] width 72 height 23
click at [1087, 338] on link "Fri" at bounding box center [1074, 348] width 25 height 23
click at [854, 574] on div "9am 9:15am 9:30am 9:45am 10am 10:15am 10:30am 10:45am 11am 11:15am 11:30am 11:4…" at bounding box center [715, 684] width 886 height 647
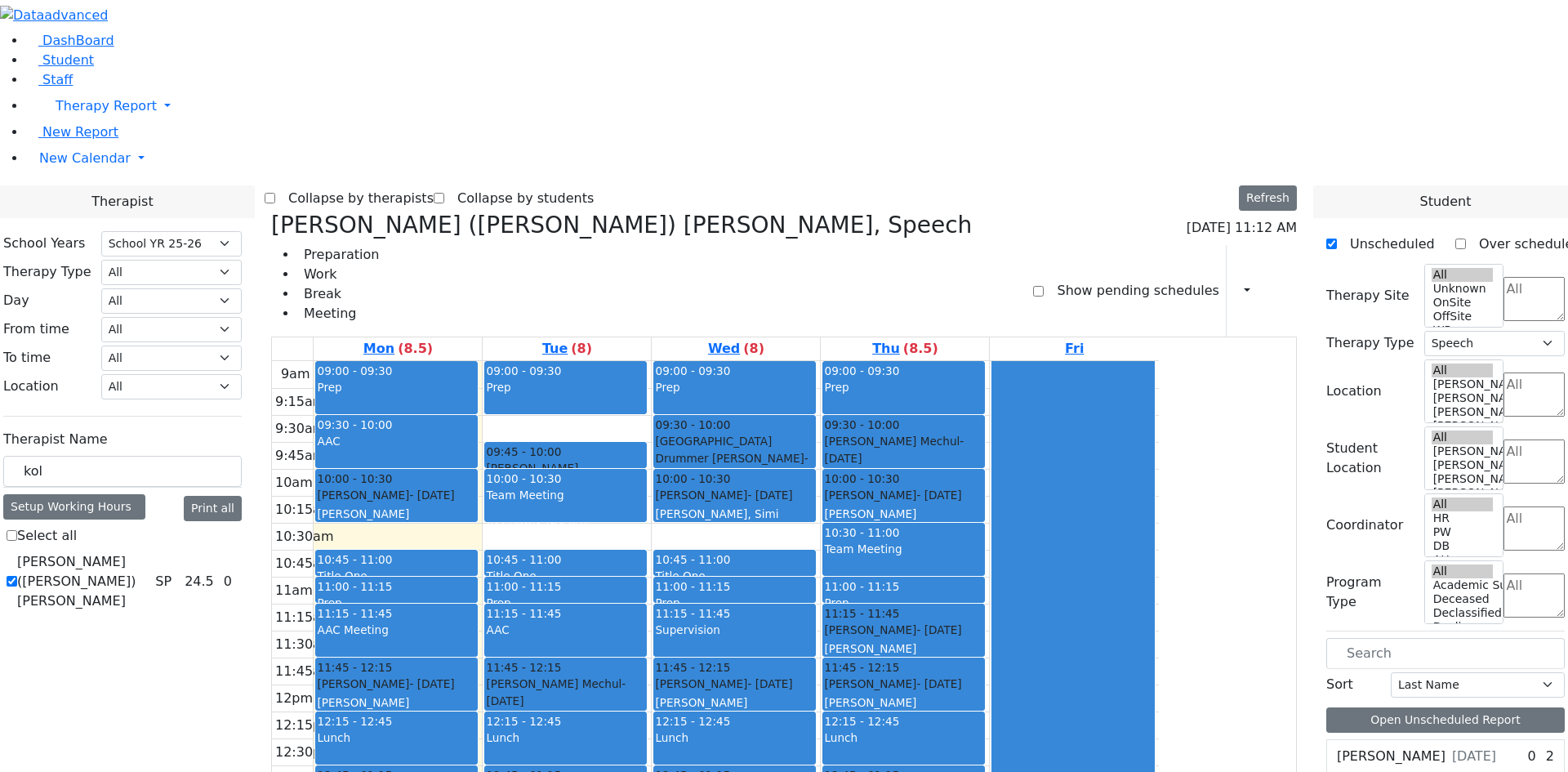
click at [814, 621] on div "Supervision" at bounding box center [734, 629] width 159 height 17
click at [1153, 400] on div at bounding box center [1072, 683] width 160 height 645
drag, startPoint x: 1189, startPoint y: 401, endPoint x: 1168, endPoint y: 400, distance: 21.0
click at [1153, 402] on div at bounding box center [1072, 683] width 160 height 645
click at [983, 621] on div "Stauber Tzvi - 03/08/2016 Jablin Meira" at bounding box center [903, 639] width 159 height 35
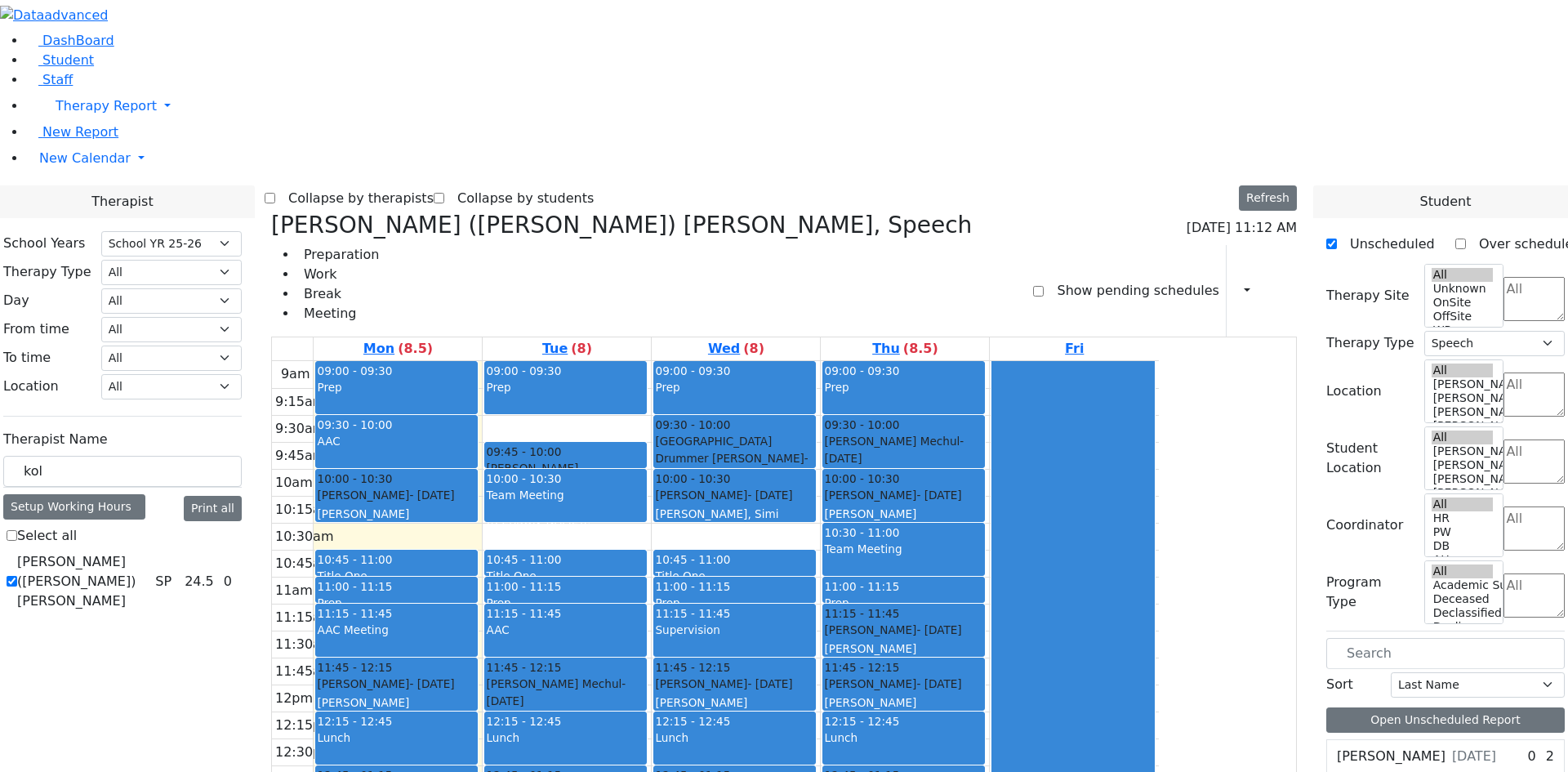
click at [983, 729] on div "Lunch" at bounding box center [903, 746] width 159 height 34
